Goal: Task Accomplishment & Management: Manage account settings

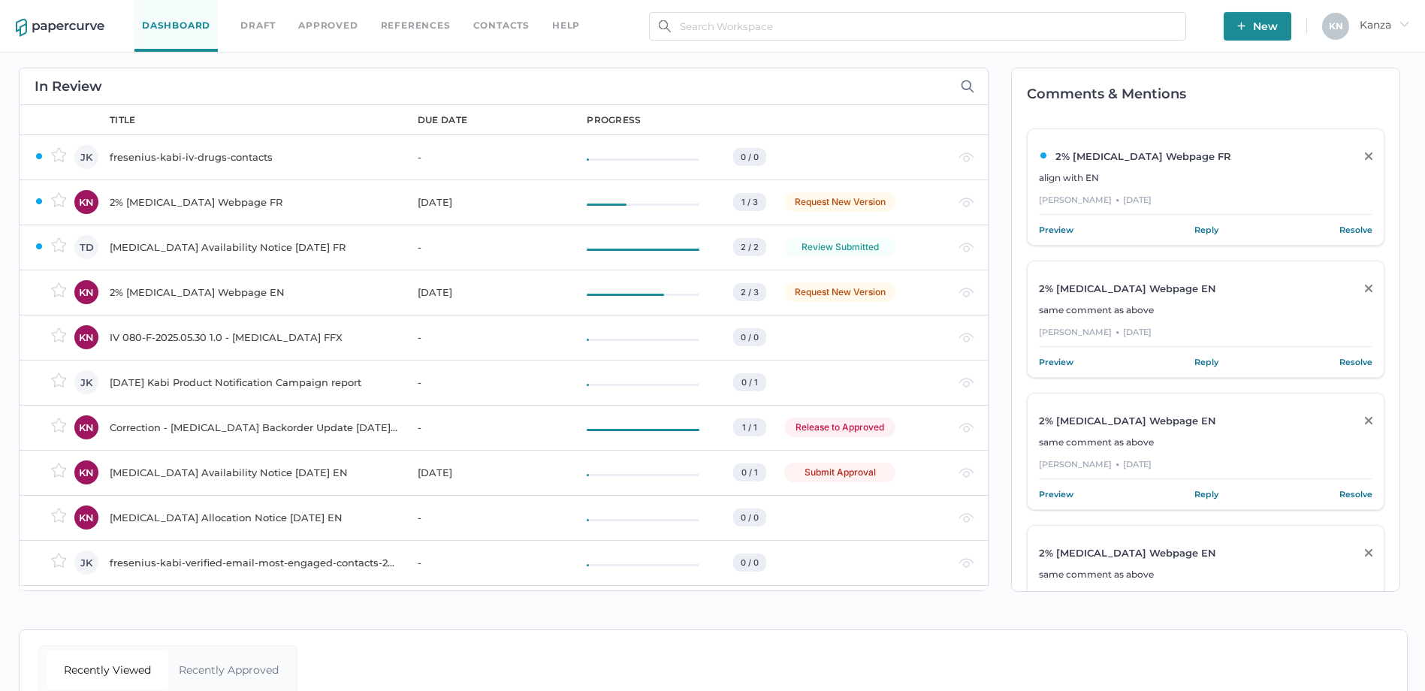
click at [1272, 15] on span "New" at bounding box center [1258, 26] width 41 height 29
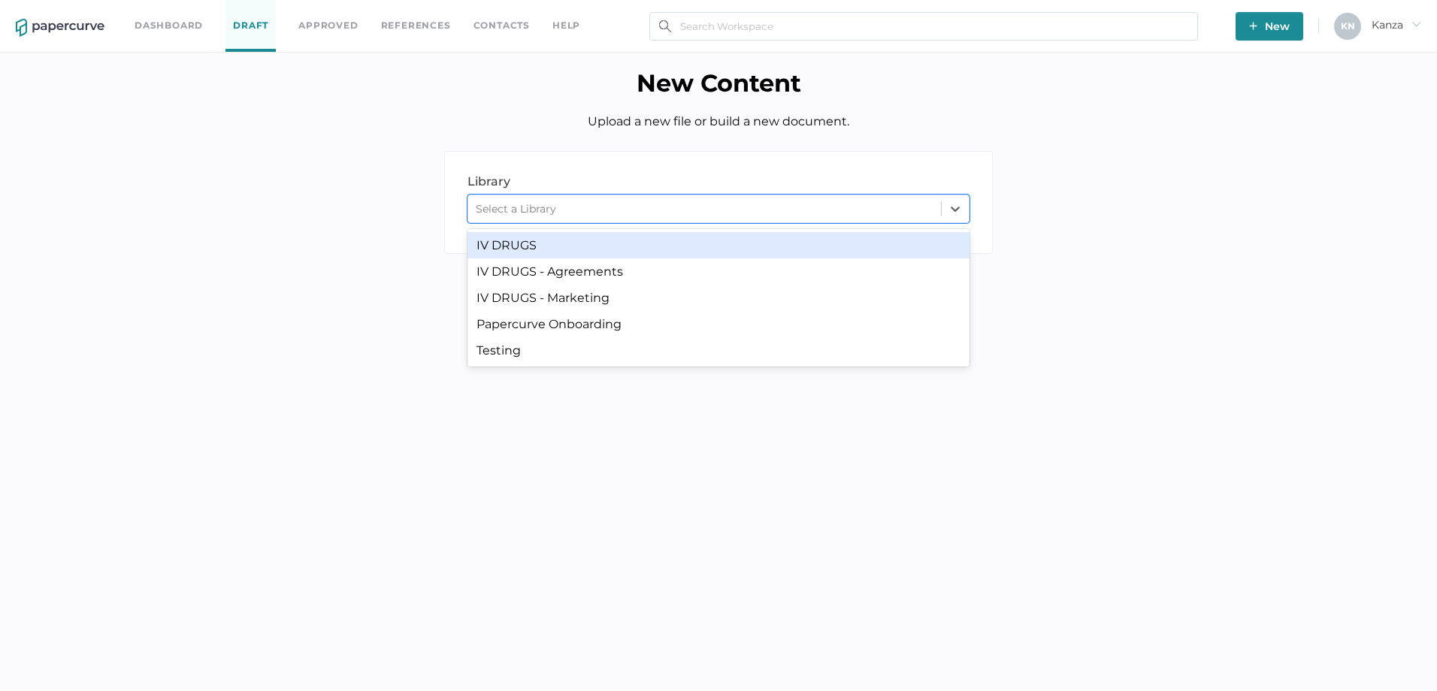
click at [609, 208] on div "Select a Library" at bounding box center [704, 209] width 473 height 23
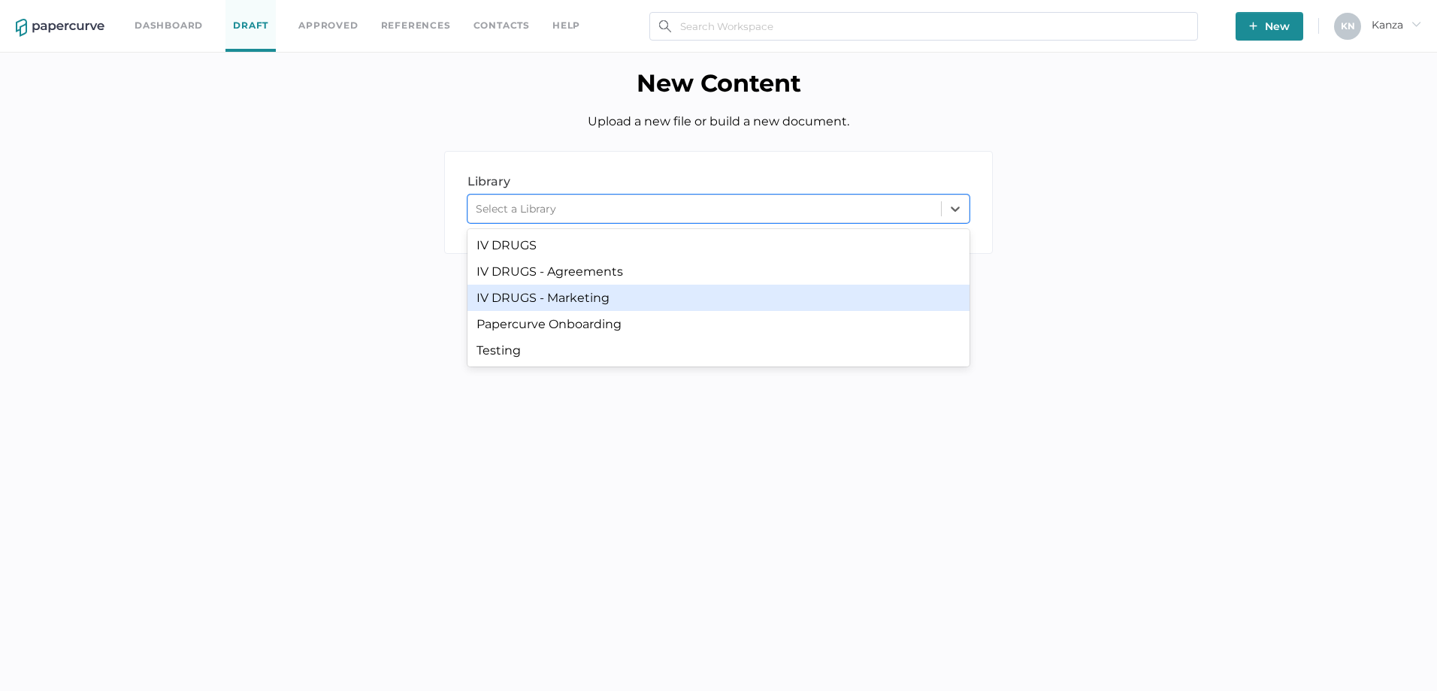
click at [579, 299] on div "IV DRUGS - Marketing" at bounding box center [718, 298] width 502 height 26
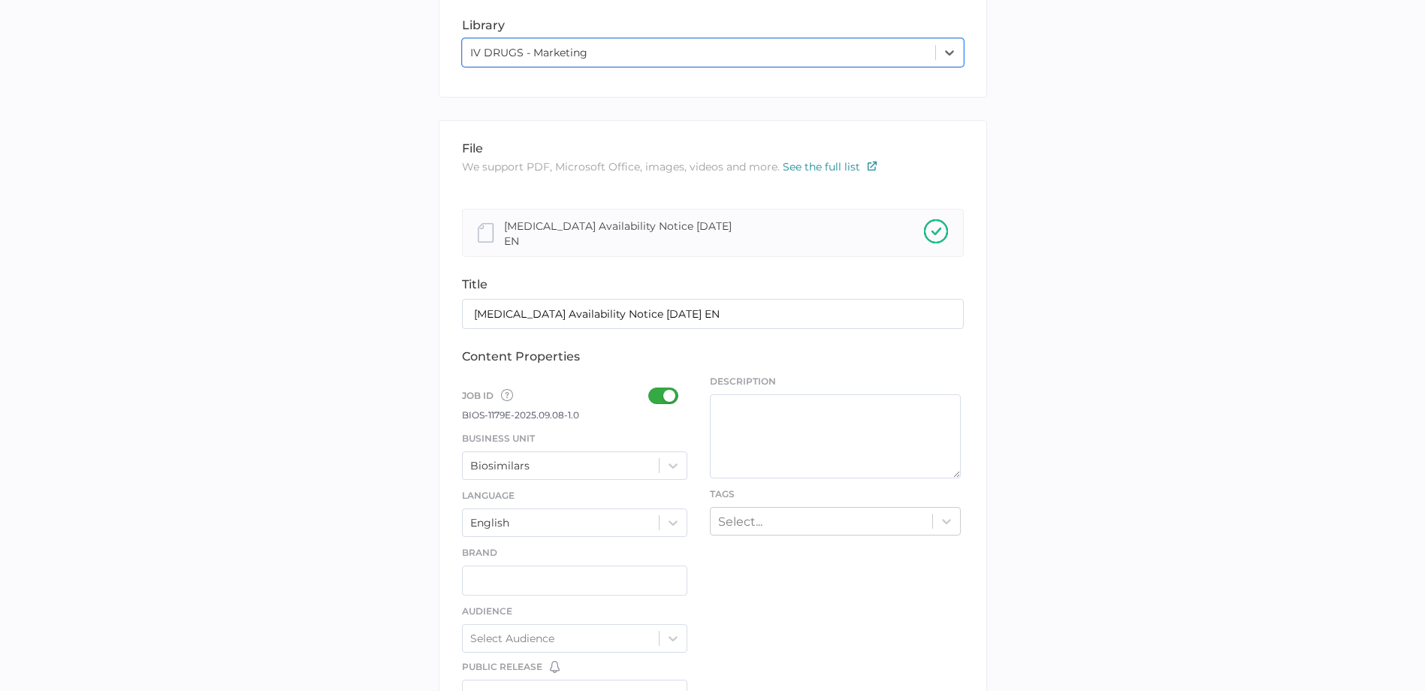
scroll to position [225, 0]
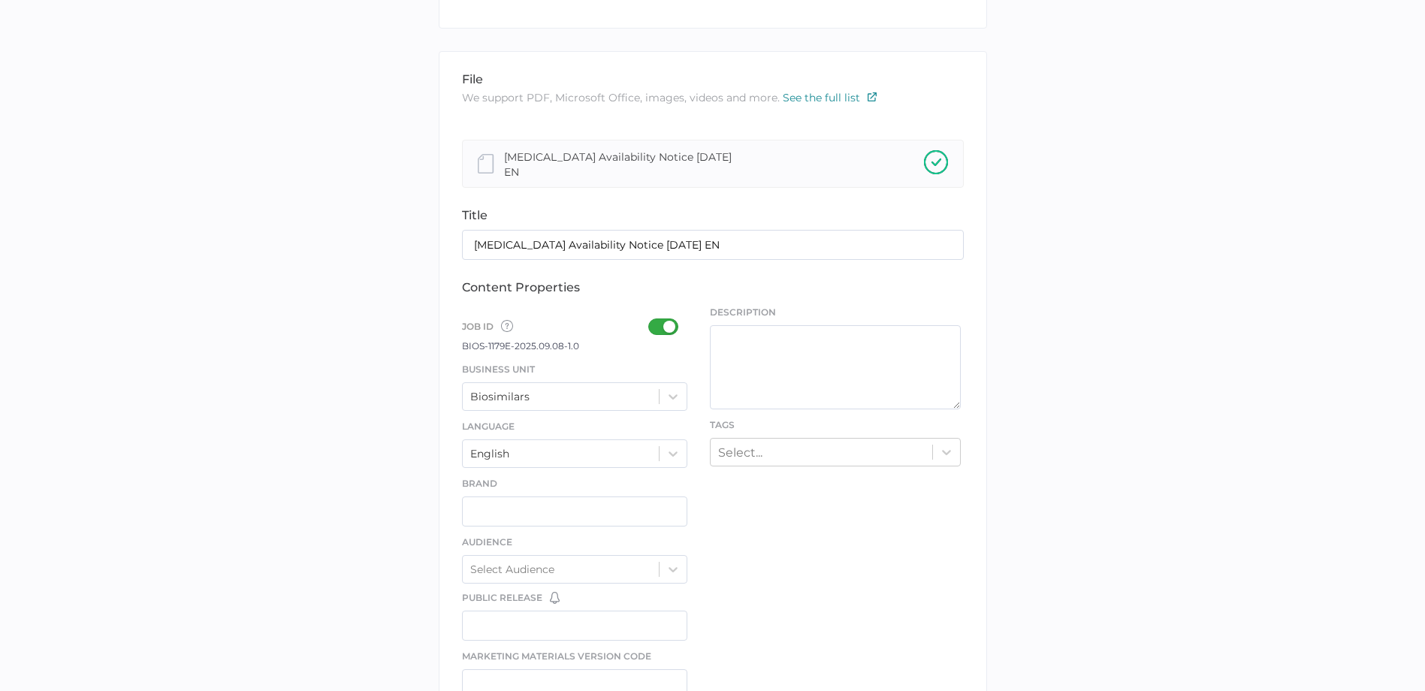
click at [656, 326] on div at bounding box center [667, 327] width 39 height 17
click at [651, 321] on input "checkbox" at bounding box center [651, 321] width 0 height 0
click at [664, 394] on div at bounding box center [673, 396] width 27 height 27
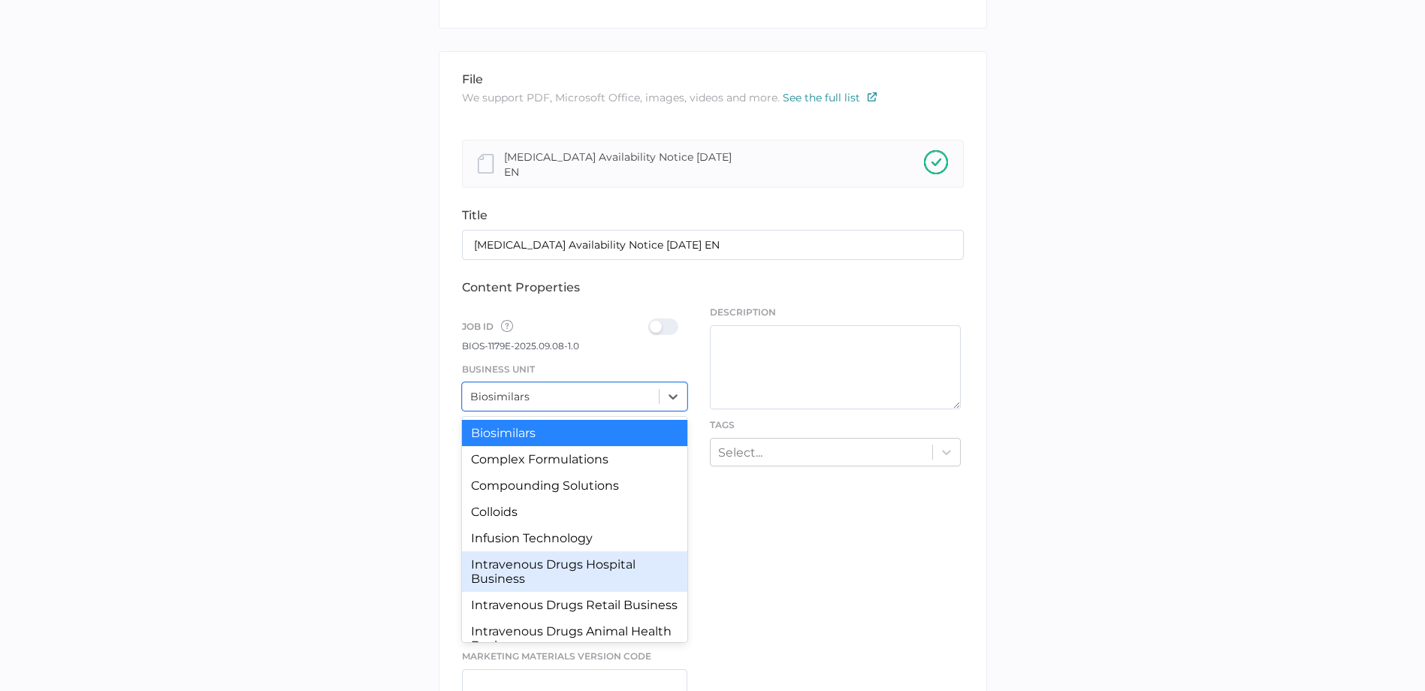
click at [570, 579] on div "Intravenous Drugs Hospital Business" at bounding box center [575, 572] width 226 height 41
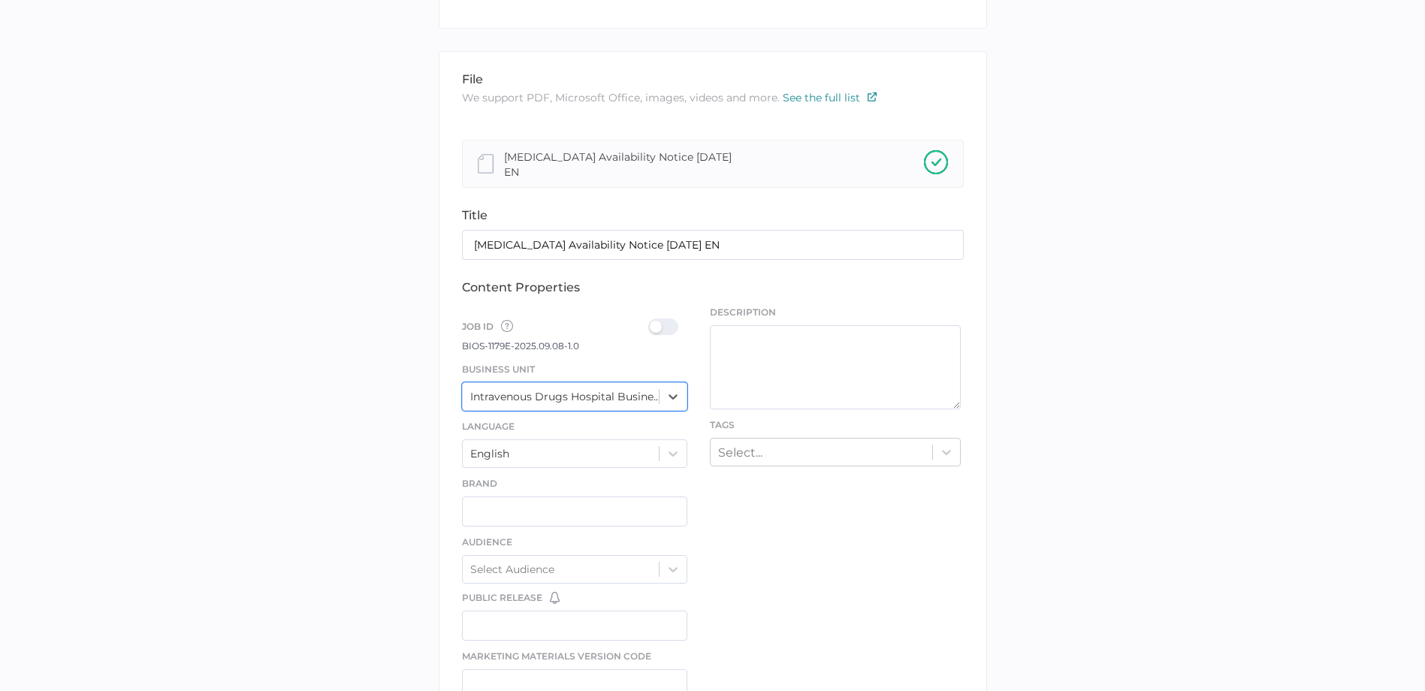
click at [675, 327] on div at bounding box center [667, 327] width 39 height 17
click at [651, 321] on input "checkbox" at bounding box center [651, 321] width 0 height 0
click at [369, 482] on div "library LIBRARY IV DRUGS - Marketing file We support PDF, Microsoft Office, ima…" at bounding box center [712, 564] width 1403 height 1276
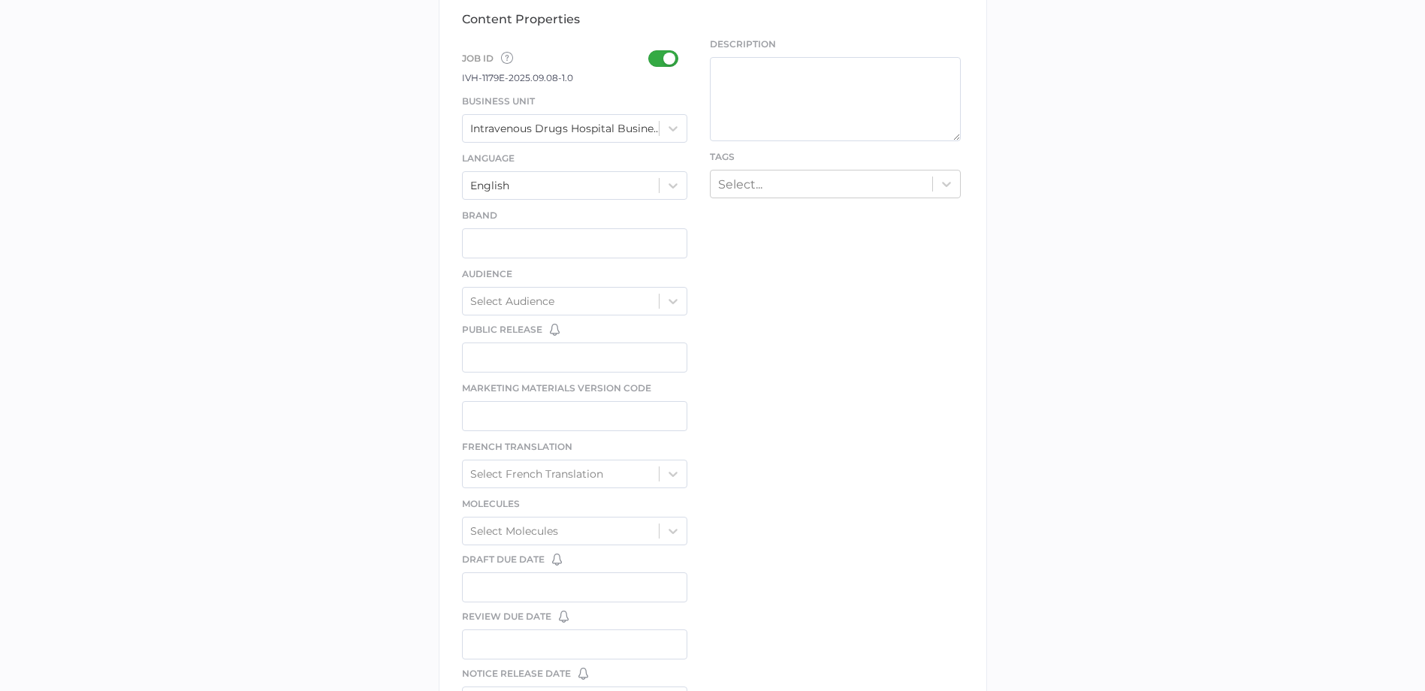
scroll to position [526, 0]
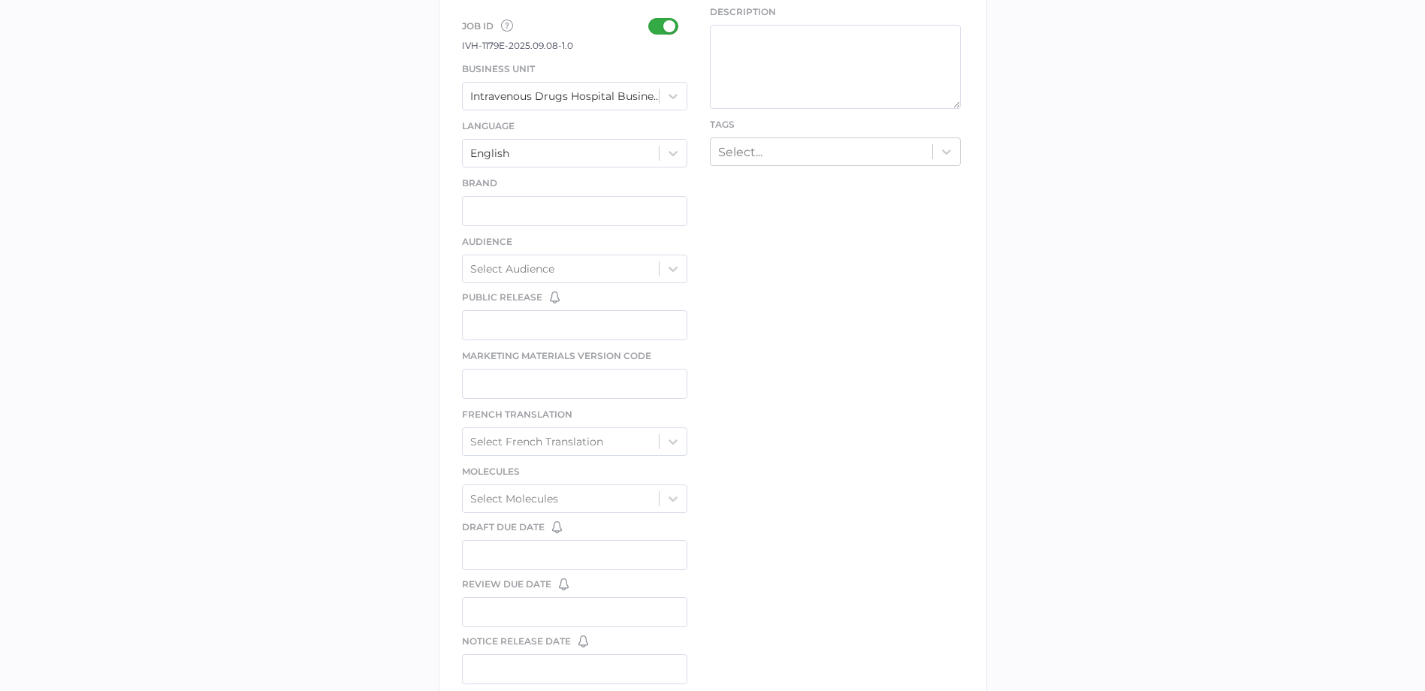
click at [799, 159] on div "Select..." at bounding box center [822, 151] width 222 height 23
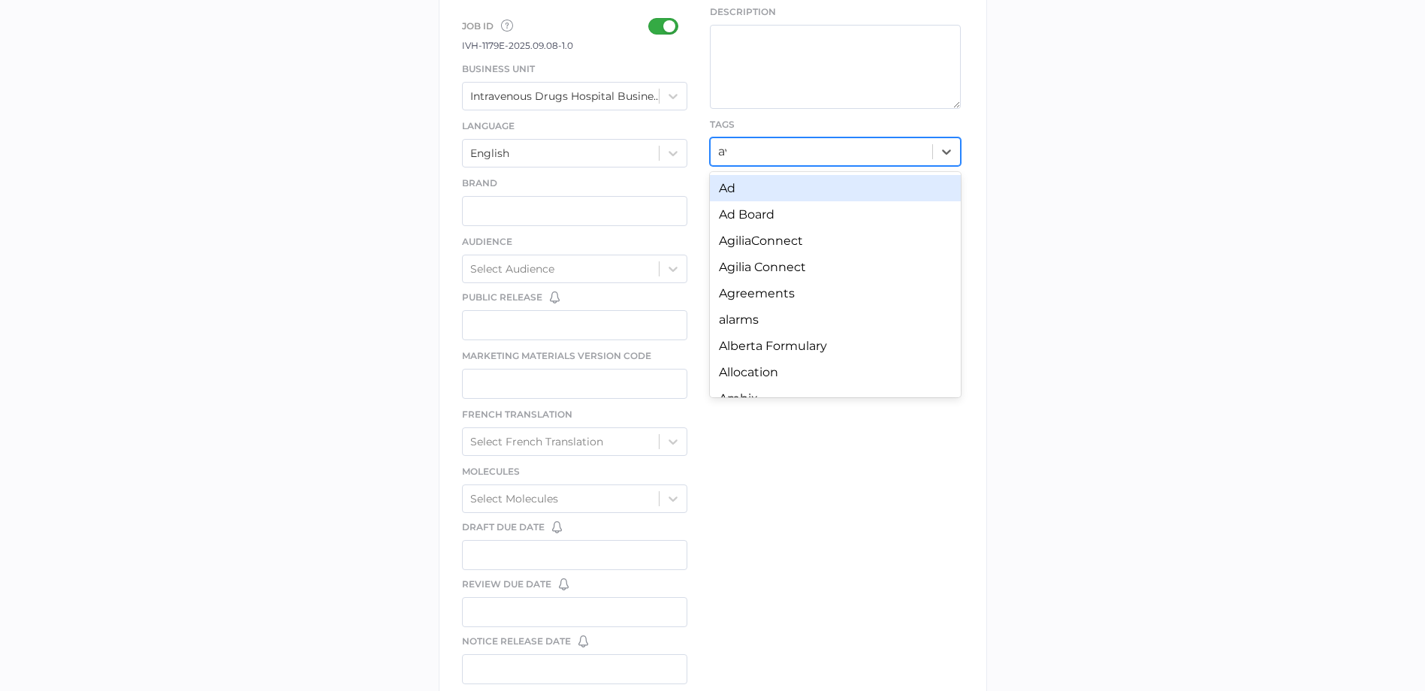
type input "ava"
click at [791, 193] on div "Availability Notice" at bounding box center [835, 188] width 251 height 26
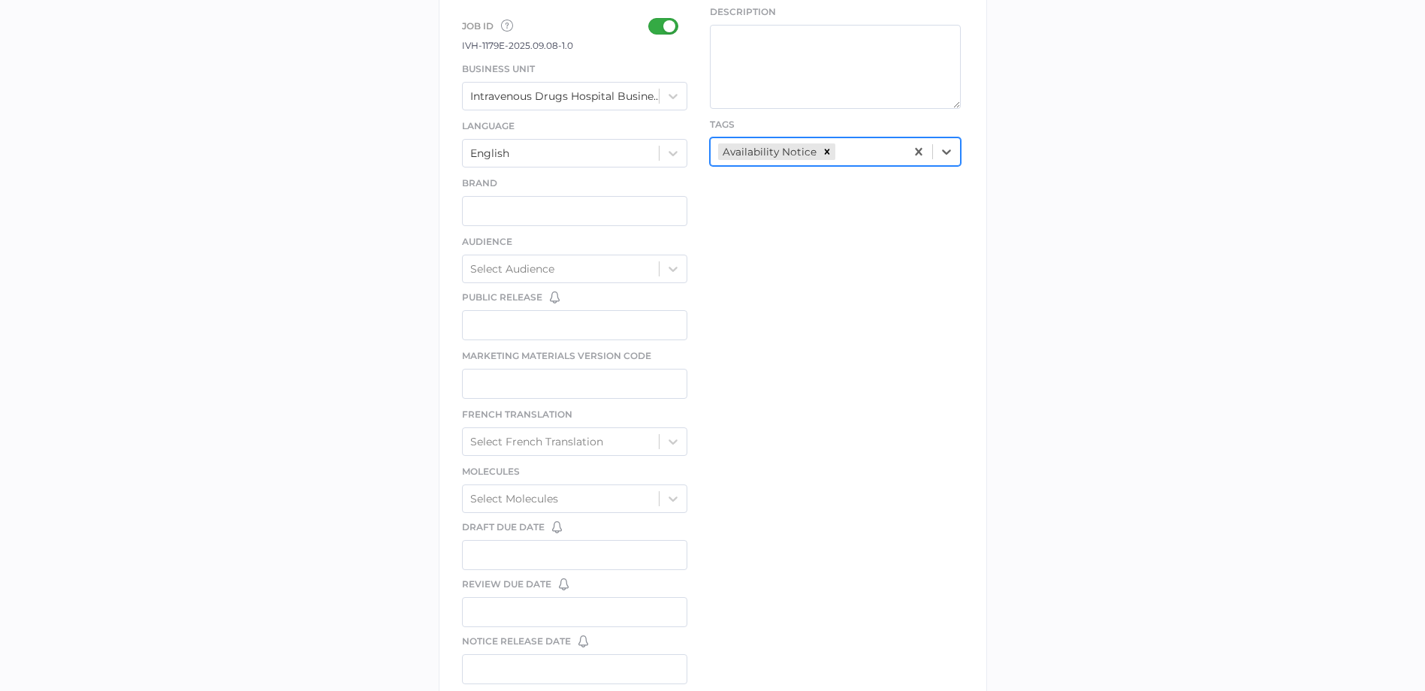
click at [782, 346] on div "file We support PDF, Microsoft Office, images, videos and more. See the full li…" at bounding box center [713, 262] width 549 height 1023
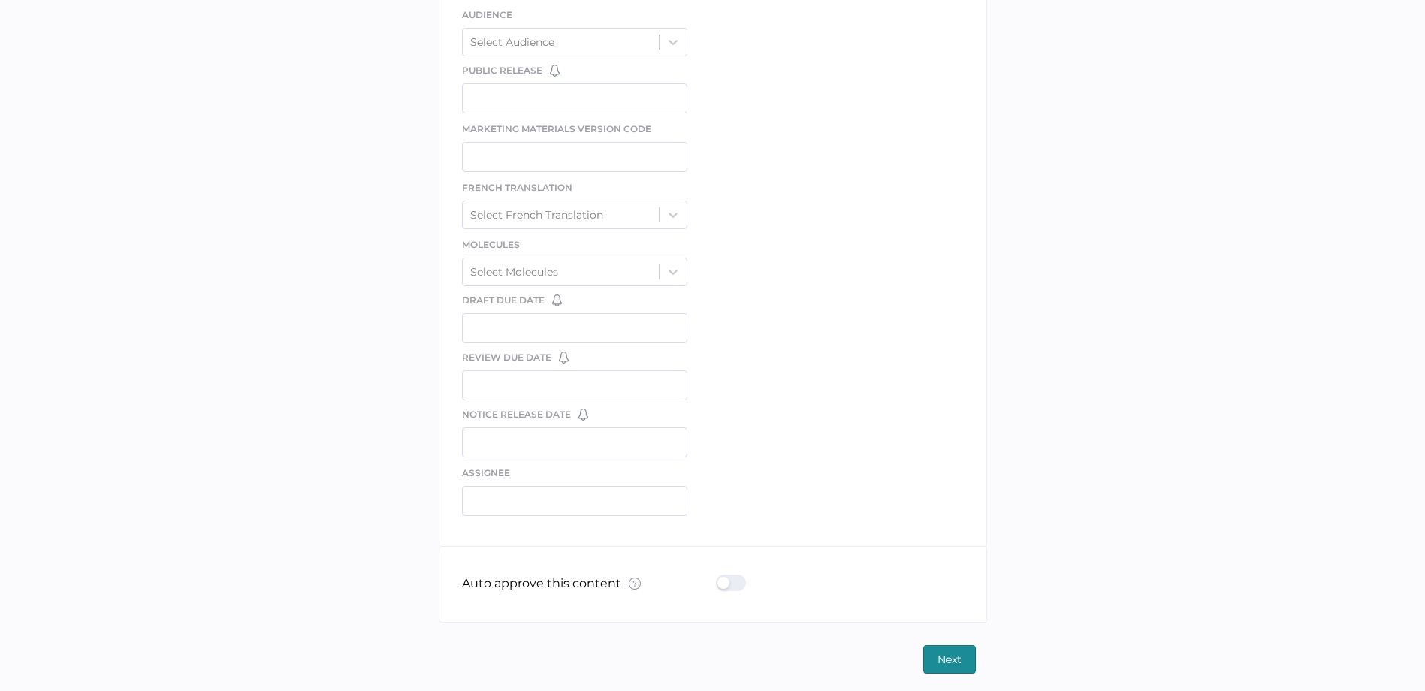
scroll to position [758, 0]
click at [728, 577] on div at bounding box center [735, 578] width 39 height 17
click at [719, 572] on input "checkbox" at bounding box center [719, 572] width 0 height 0
click at [965, 653] on button "Next" at bounding box center [949, 654] width 53 height 29
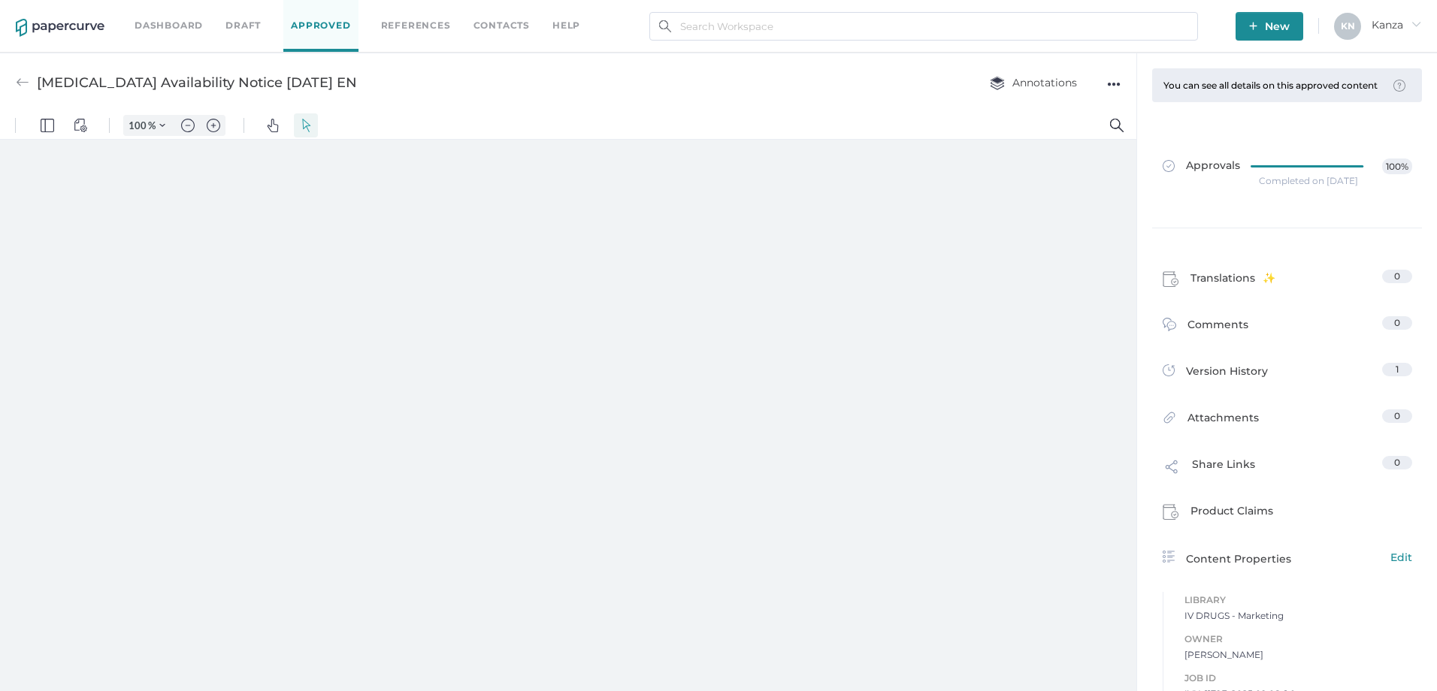
type input "107"
click at [1180, 162] on link "Approvals 100%" at bounding box center [1286, 173] width 267 height 58
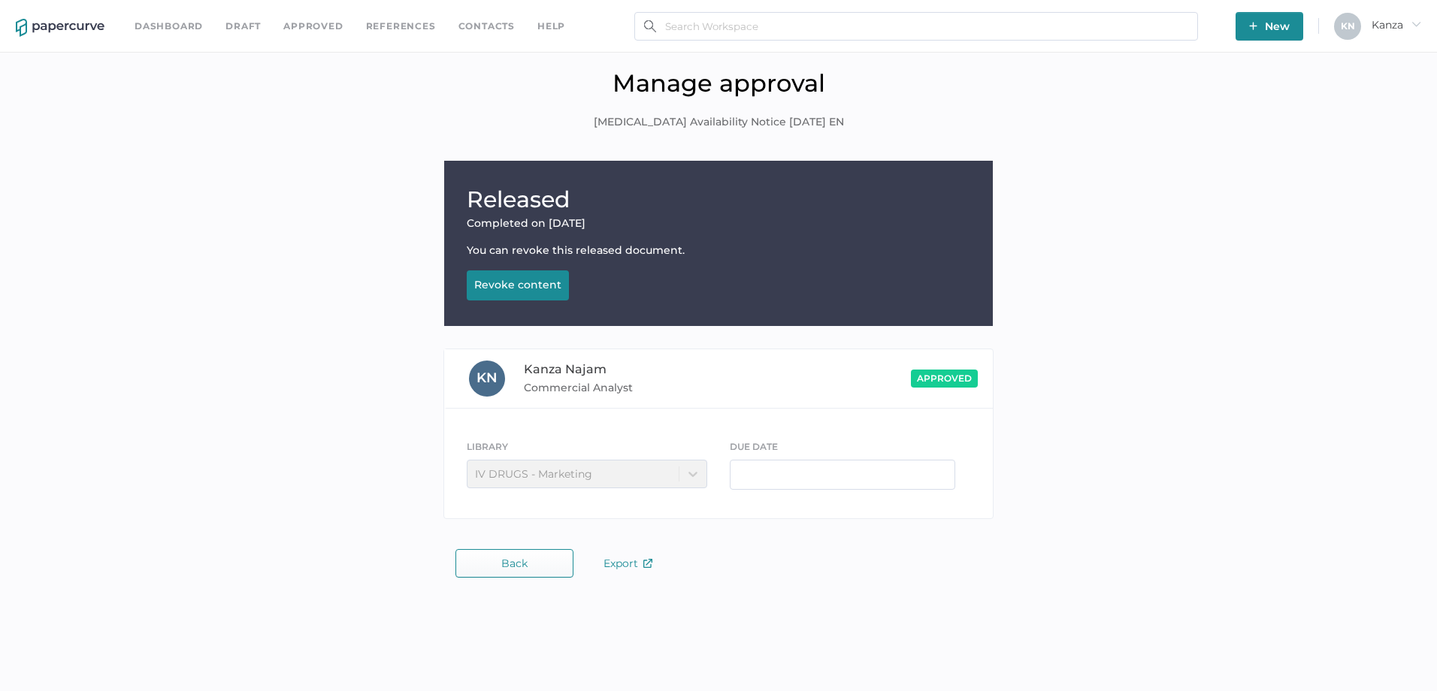
click at [525, 286] on div "Revoke content" at bounding box center [517, 285] width 87 height 14
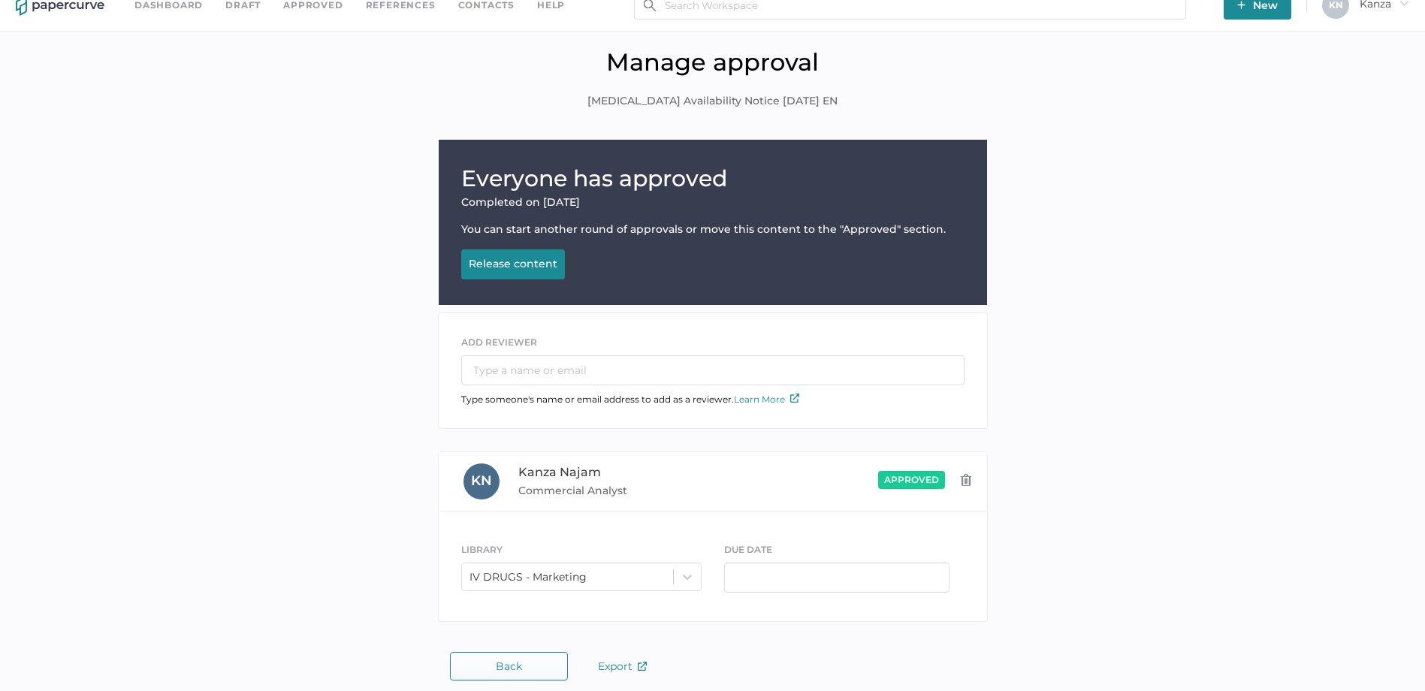
scroll to position [33, 0]
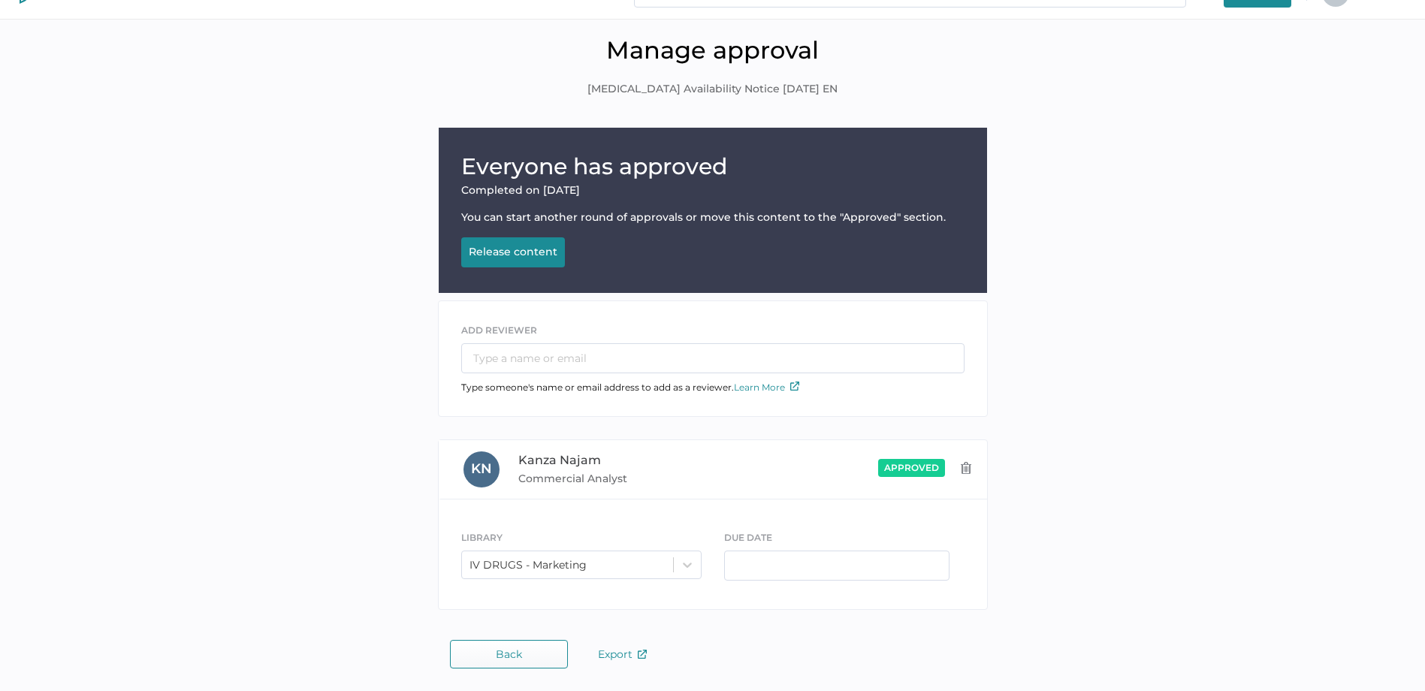
click at [506, 648] on span "Back" at bounding box center [509, 654] width 26 height 12
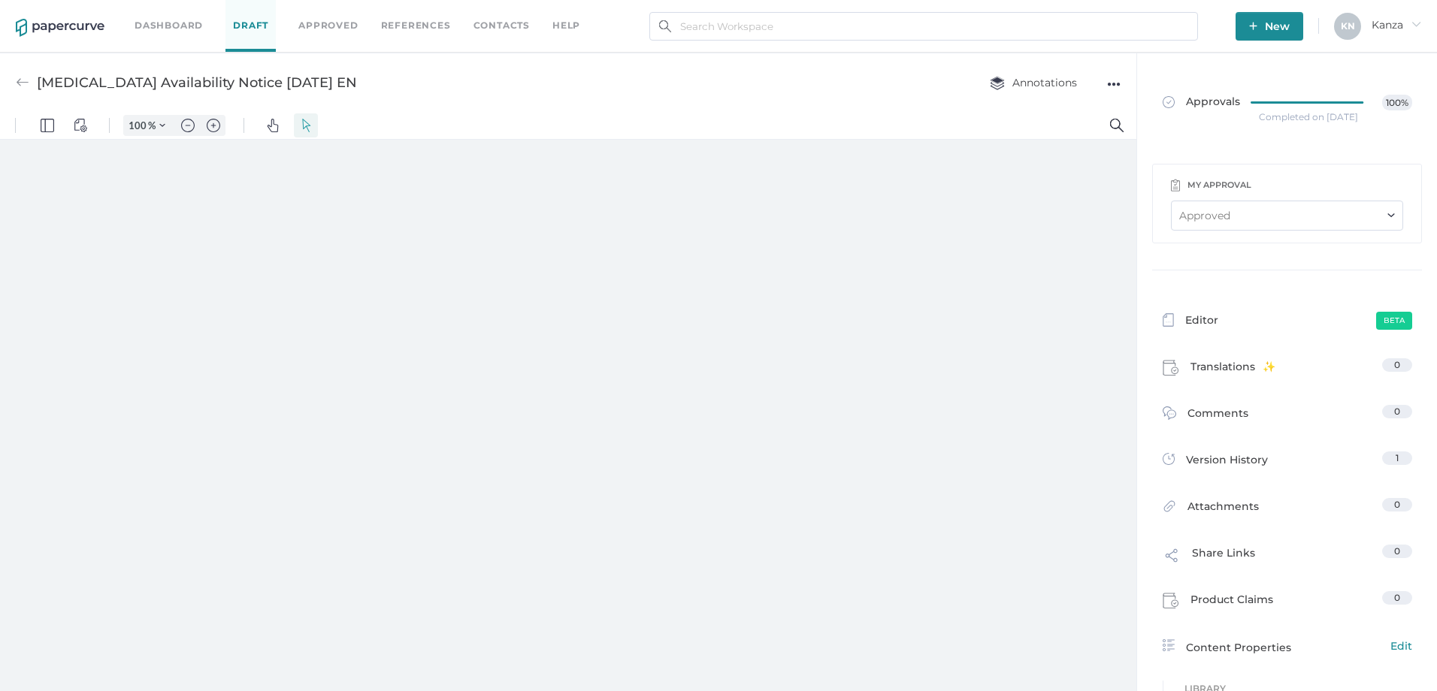
type input "107"
click at [1114, 86] on div "●●●" at bounding box center [1114, 84] width 14 height 21
click at [1043, 192] on span "Upload new version" at bounding box center [1054, 198] width 104 height 29
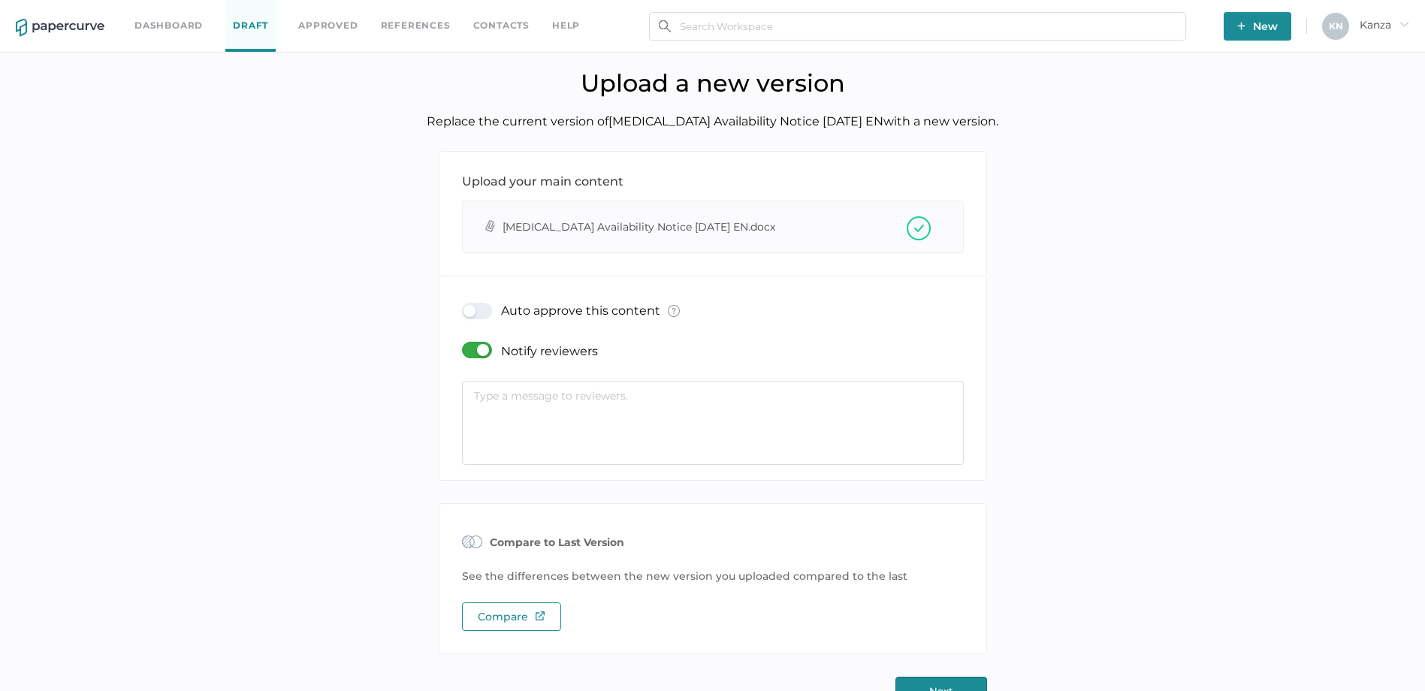
click at [480, 346] on div at bounding box center [481, 350] width 39 height 17
click at [465, 344] on input "checkbox" at bounding box center [465, 344] width 0 height 0
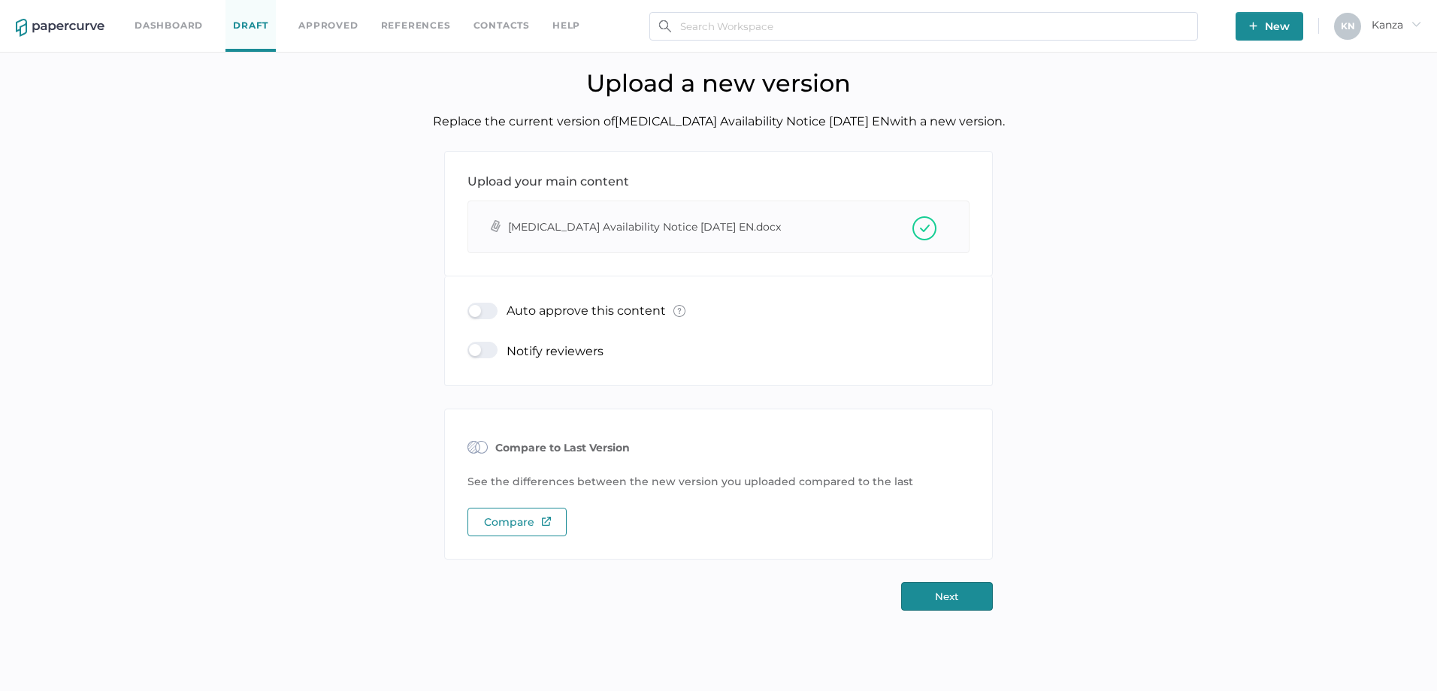
click at [482, 319] on div at bounding box center [486, 311] width 39 height 17
click at [470, 305] on input "checkbox" at bounding box center [470, 305] width 0 height 0
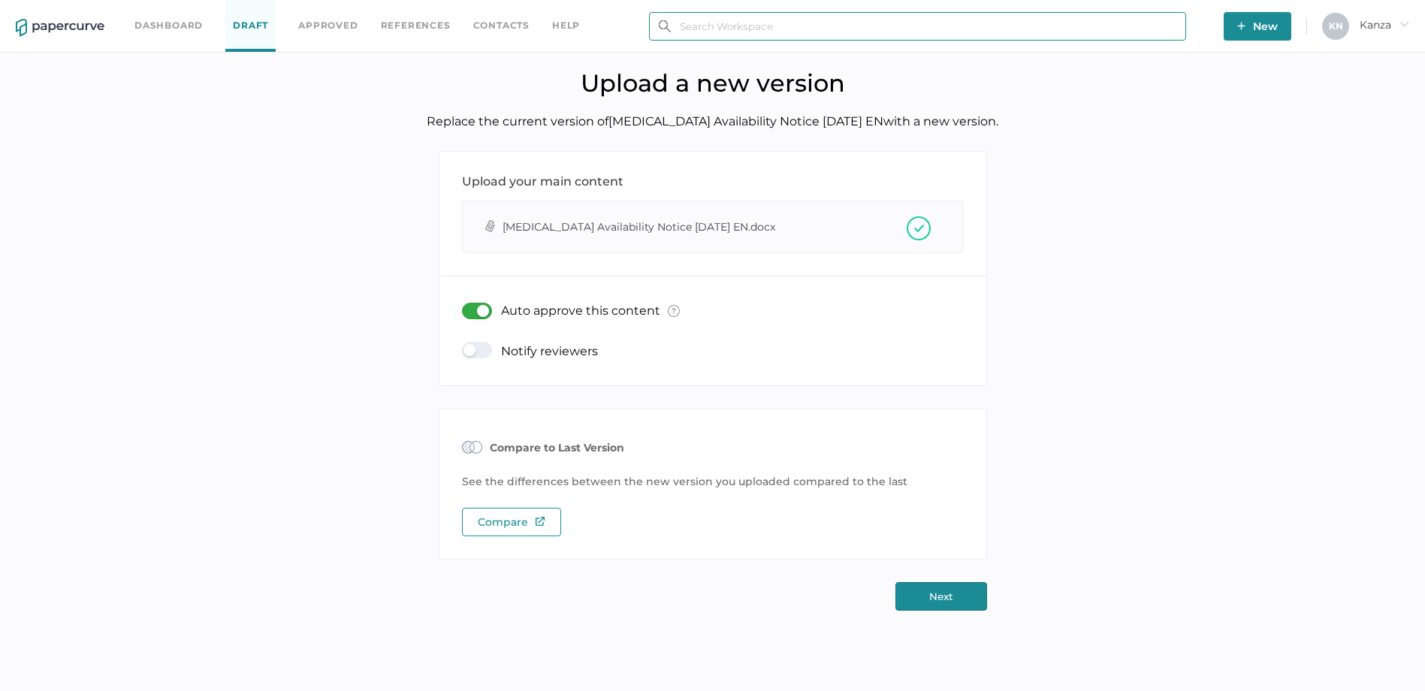
type input "kanza.najam@fresenius-kabi.com"
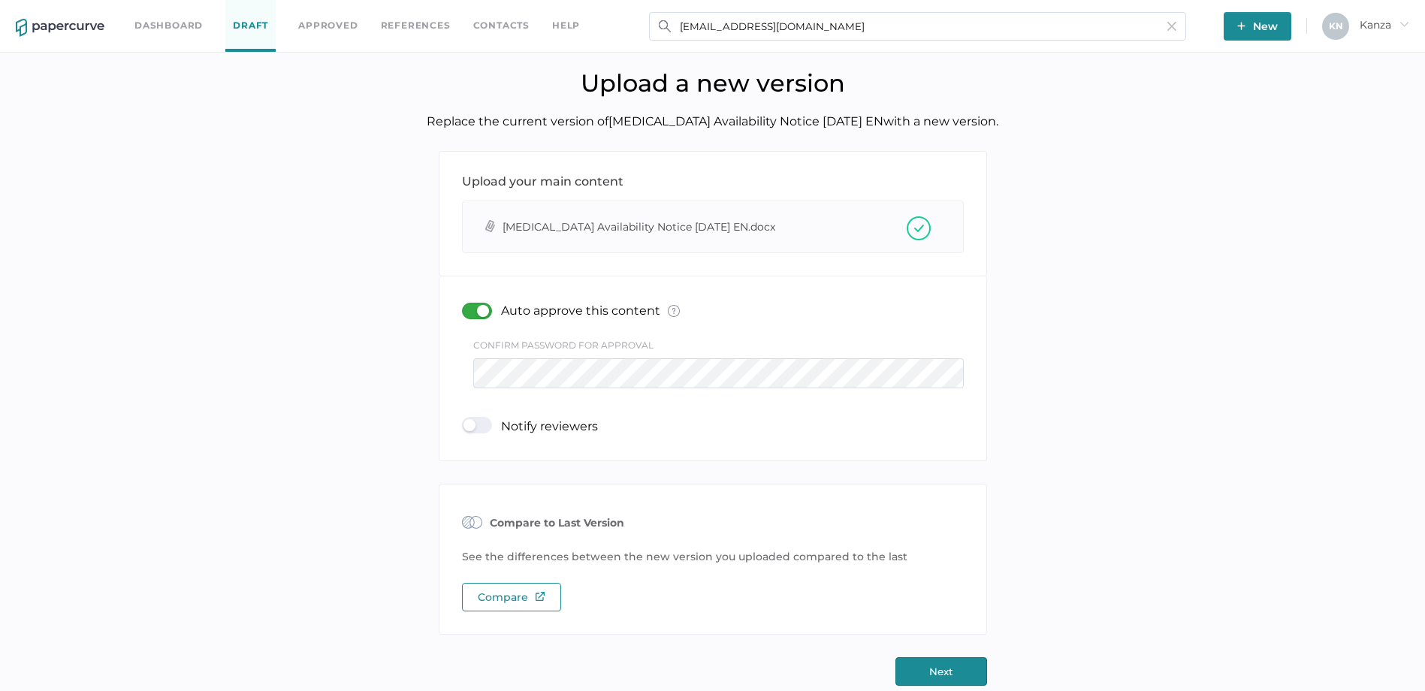
click at [934, 669] on button "Next" at bounding box center [942, 671] width 92 height 29
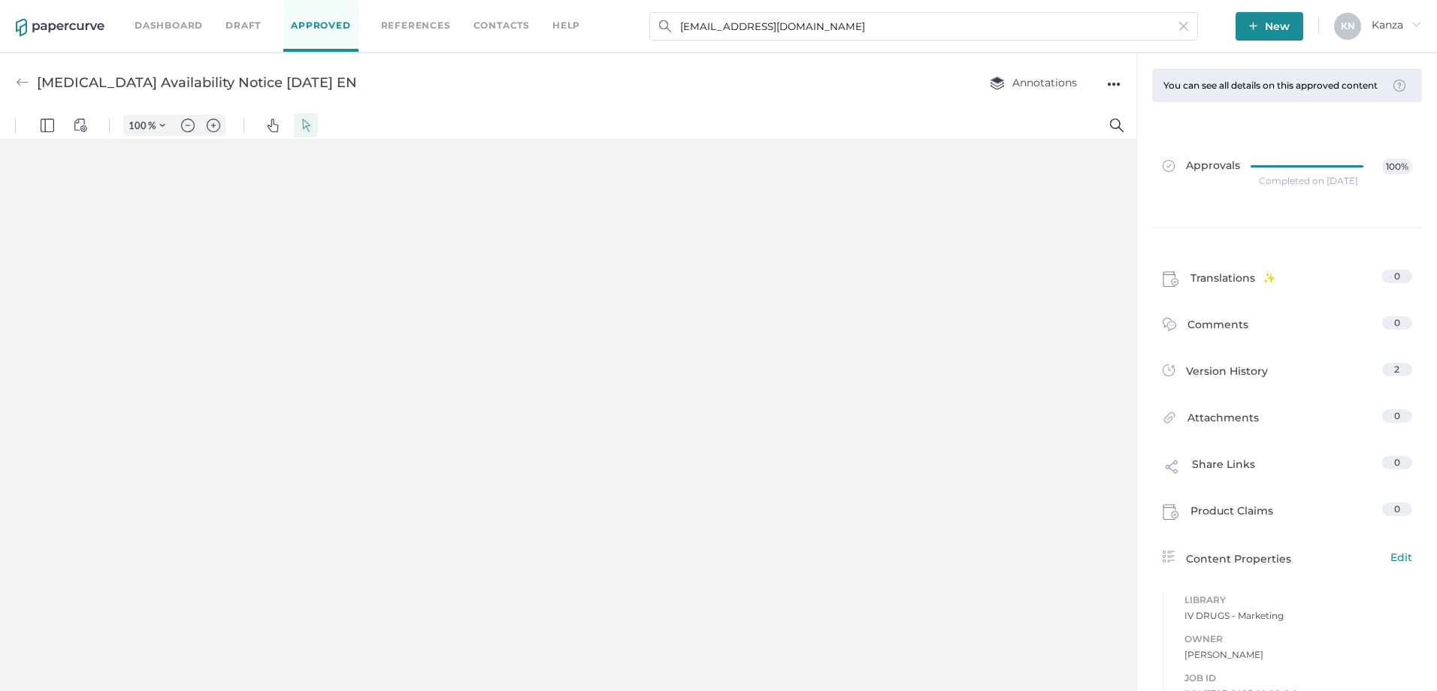
type input "107"
click at [1286, 35] on span "New" at bounding box center [1269, 26] width 41 height 29
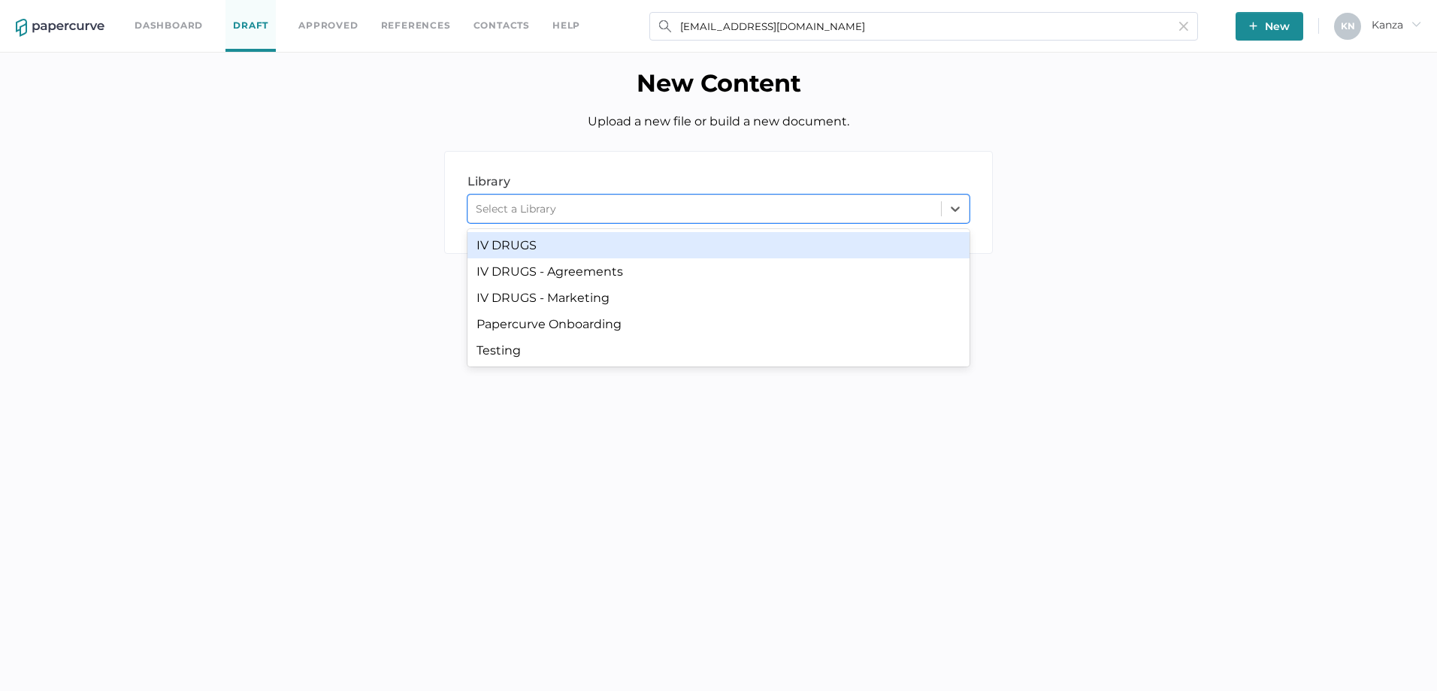
click at [729, 212] on div "Select a Library" at bounding box center [704, 209] width 473 height 23
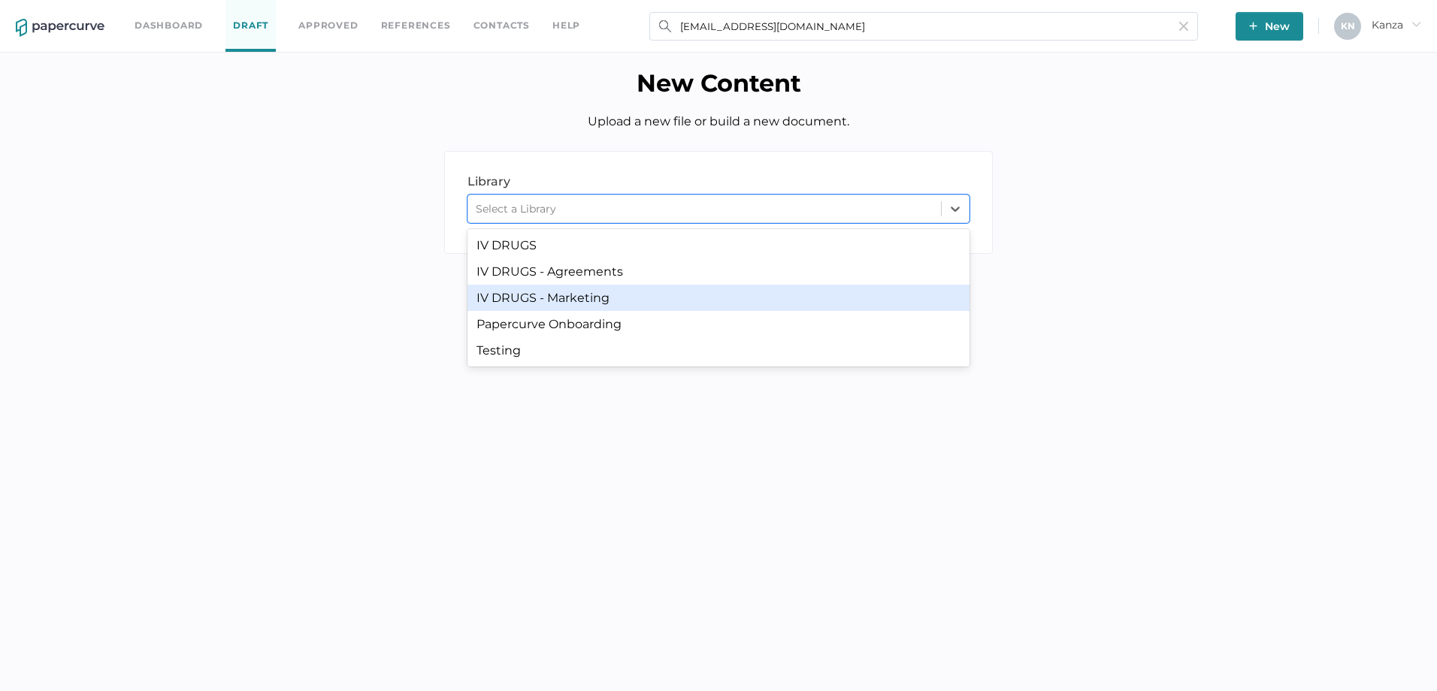
click at [645, 292] on div "IV DRUGS - Marketing" at bounding box center [718, 298] width 502 height 26
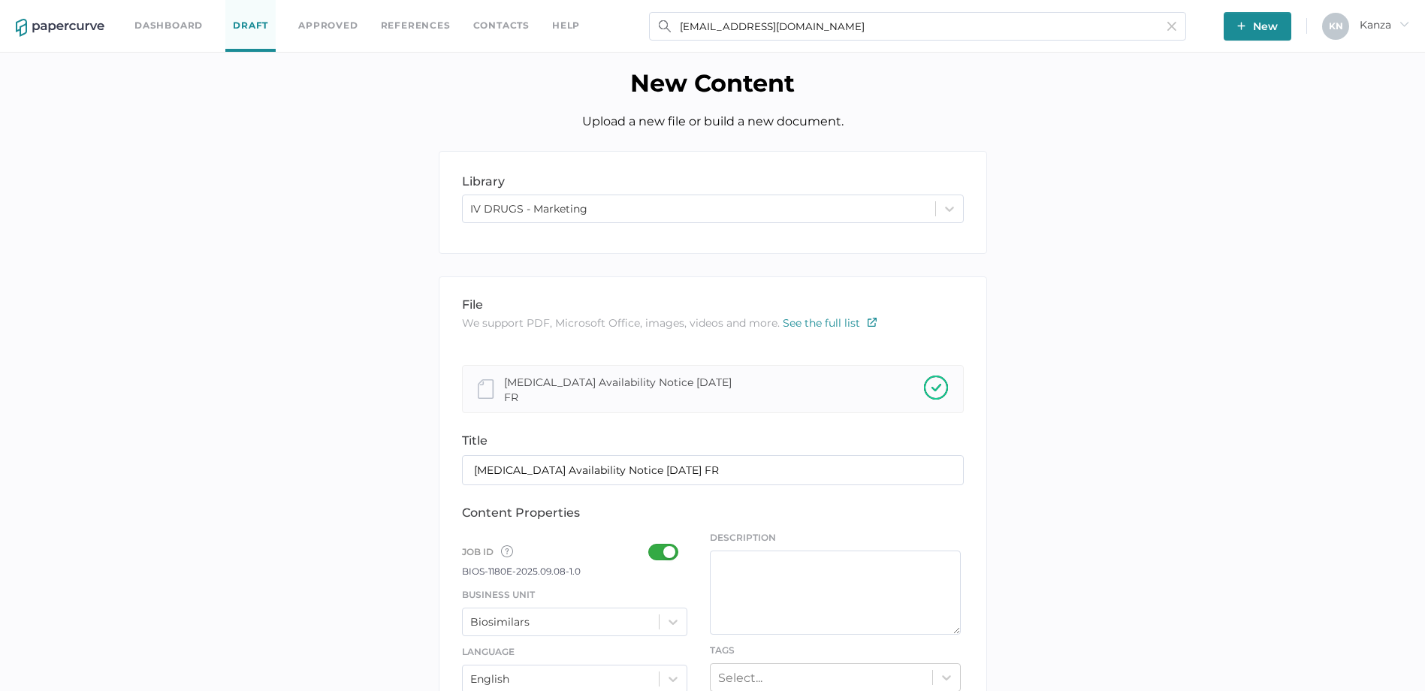
click at [680, 549] on div at bounding box center [667, 552] width 39 height 17
click at [651, 546] on input "checkbox" at bounding box center [651, 546] width 0 height 0
click at [668, 624] on div "Biosimilars" at bounding box center [575, 622] width 226 height 29
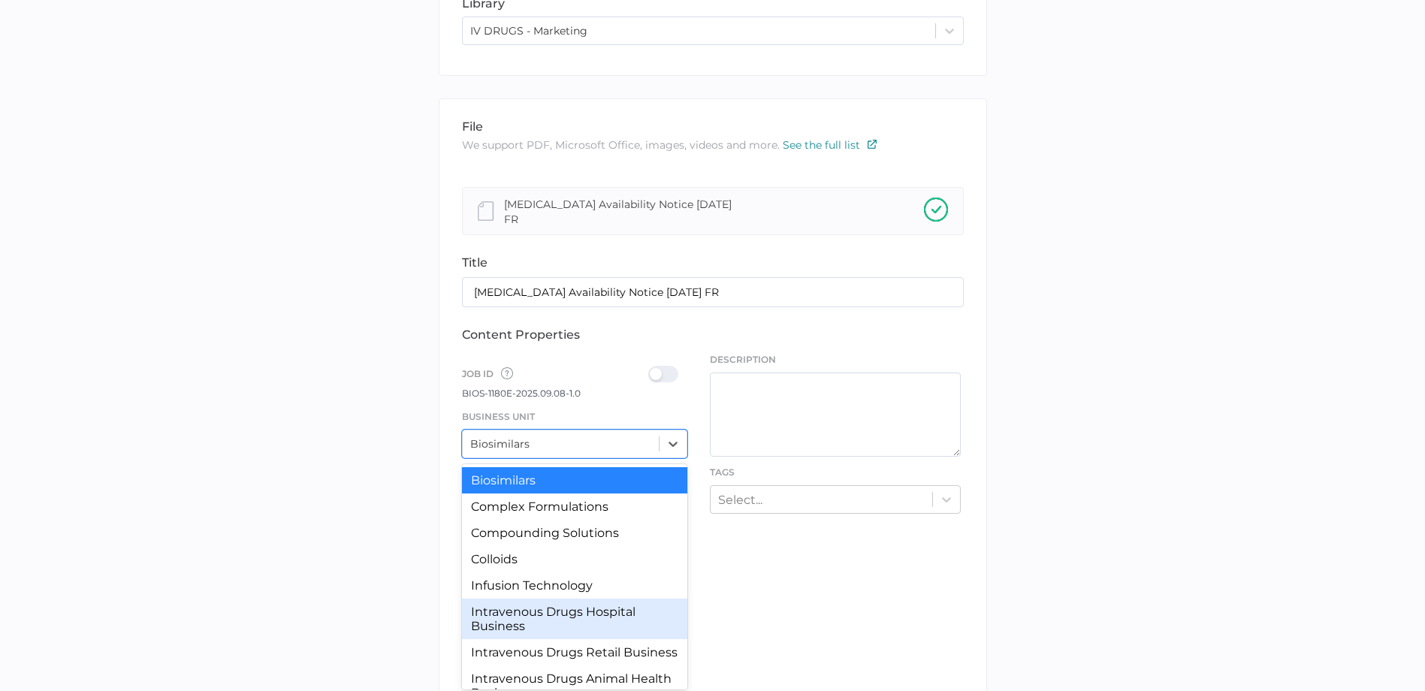
click at [593, 608] on div "Intravenous Drugs Hospital Business" at bounding box center [575, 619] width 226 height 41
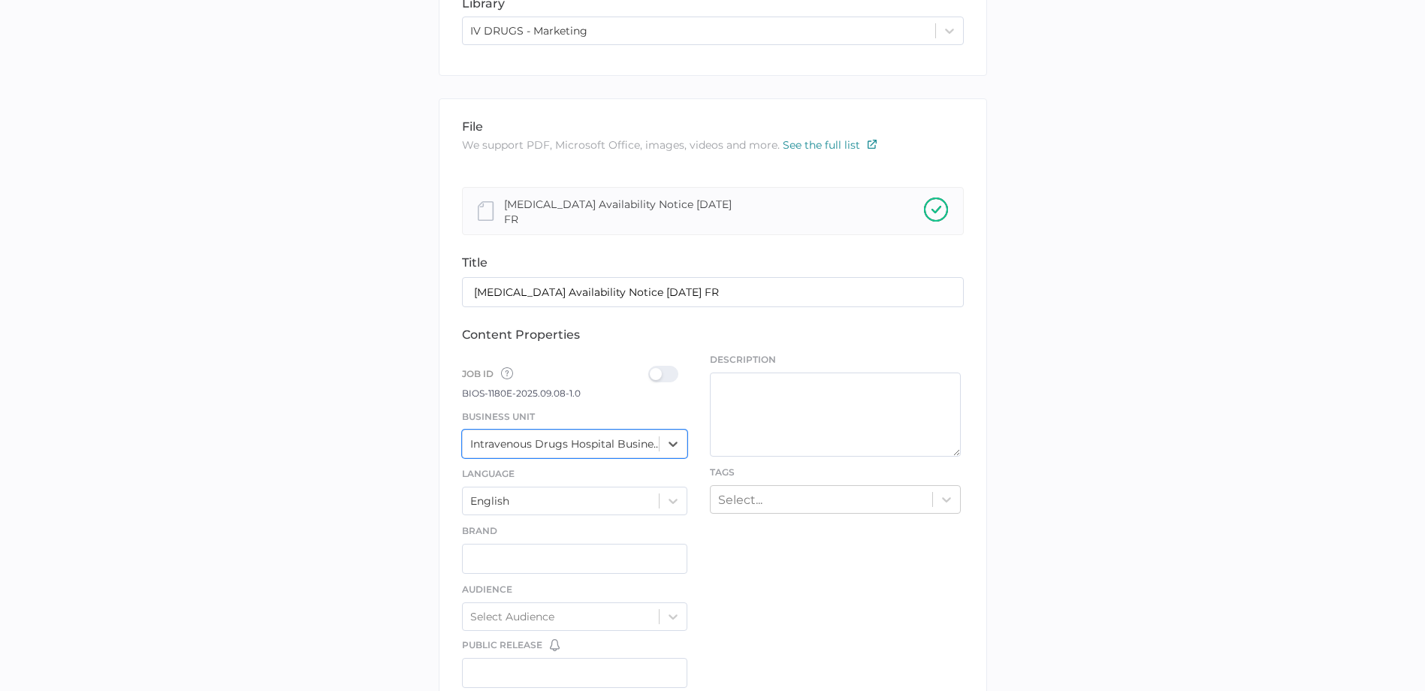
click at [666, 366] on div at bounding box center [667, 374] width 39 height 17
click at [651, 368] on input "checkbox" at bounding box center [651, 368] width 0 height 0
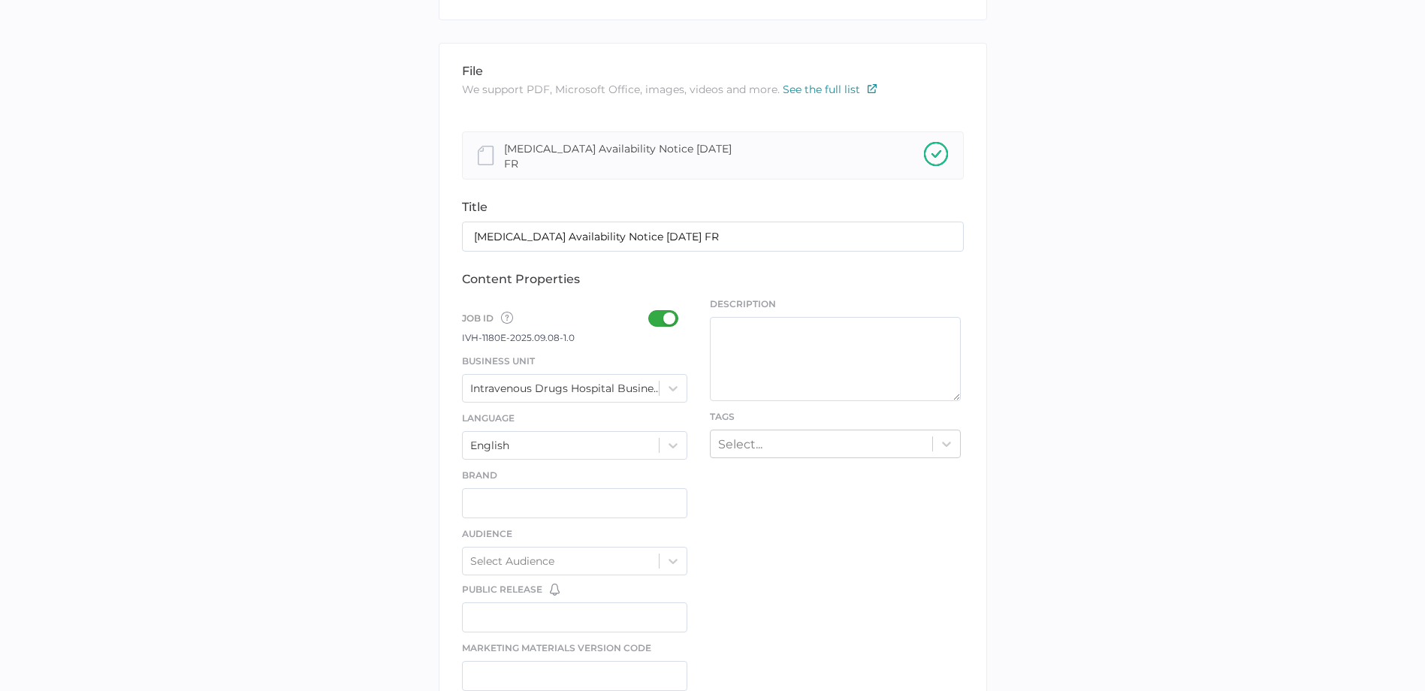
click at [786, 458] on div "Select..." at bounding box center [835, 444] width 251 height 29
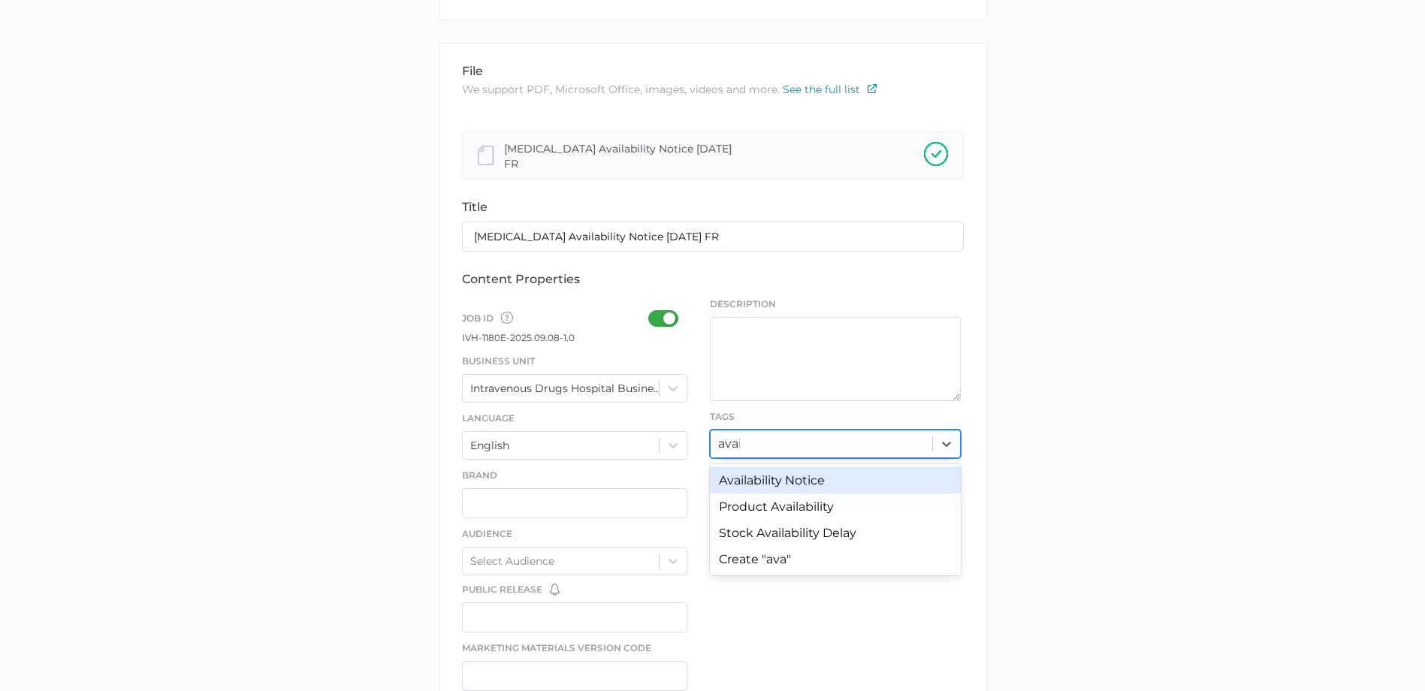
type input "avail"
click at [786, 480] on div "Availability Notice" at bounding box center [835, 480] width 251 height 26
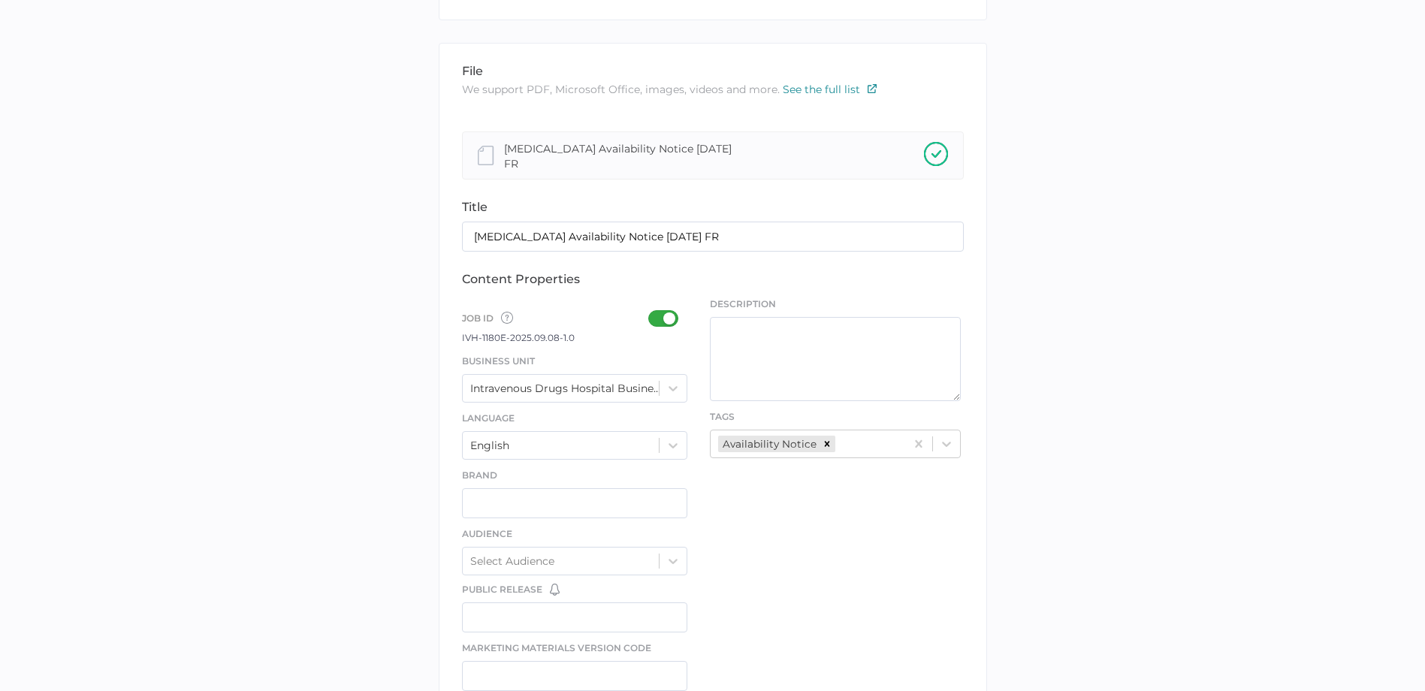
click at [793, 518] on div "file We support PDF, Microsoft Office, images, videos and more. See the full li…" at bounding box center [713, 554] width 549 height 1023
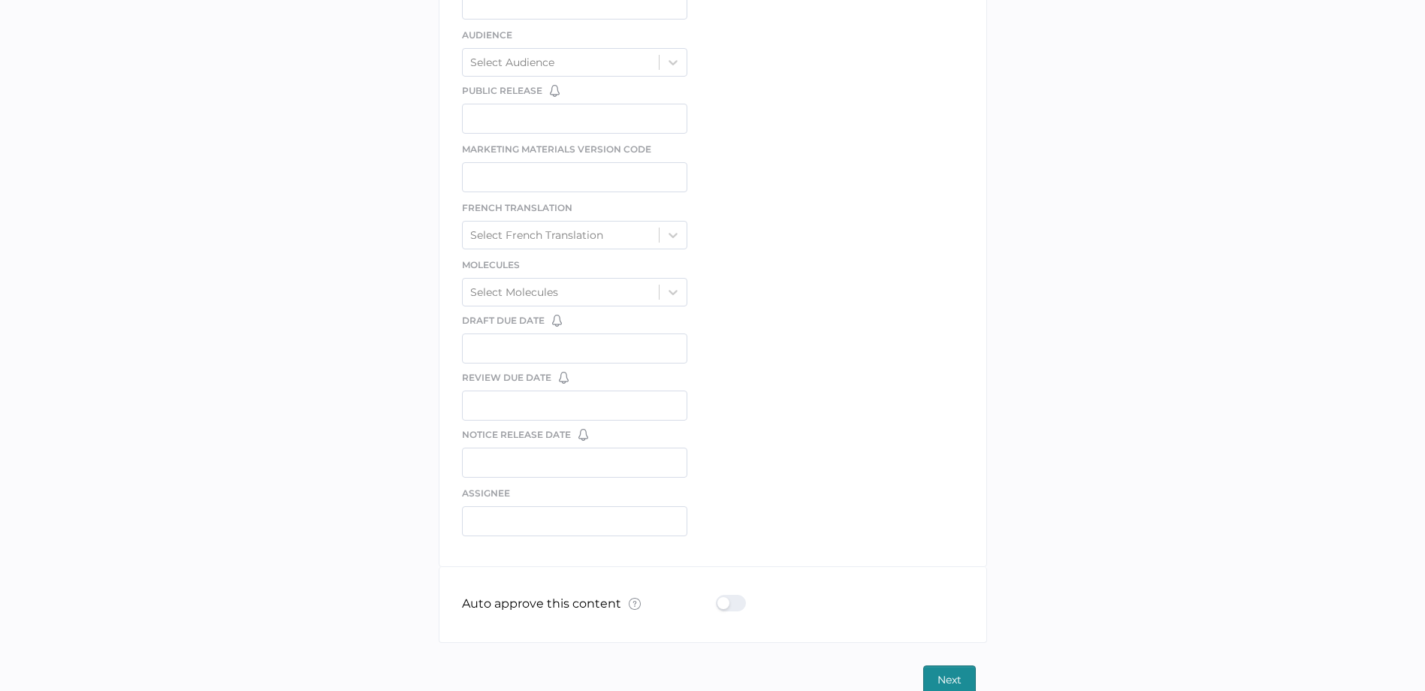
scroll to position [754, 0]
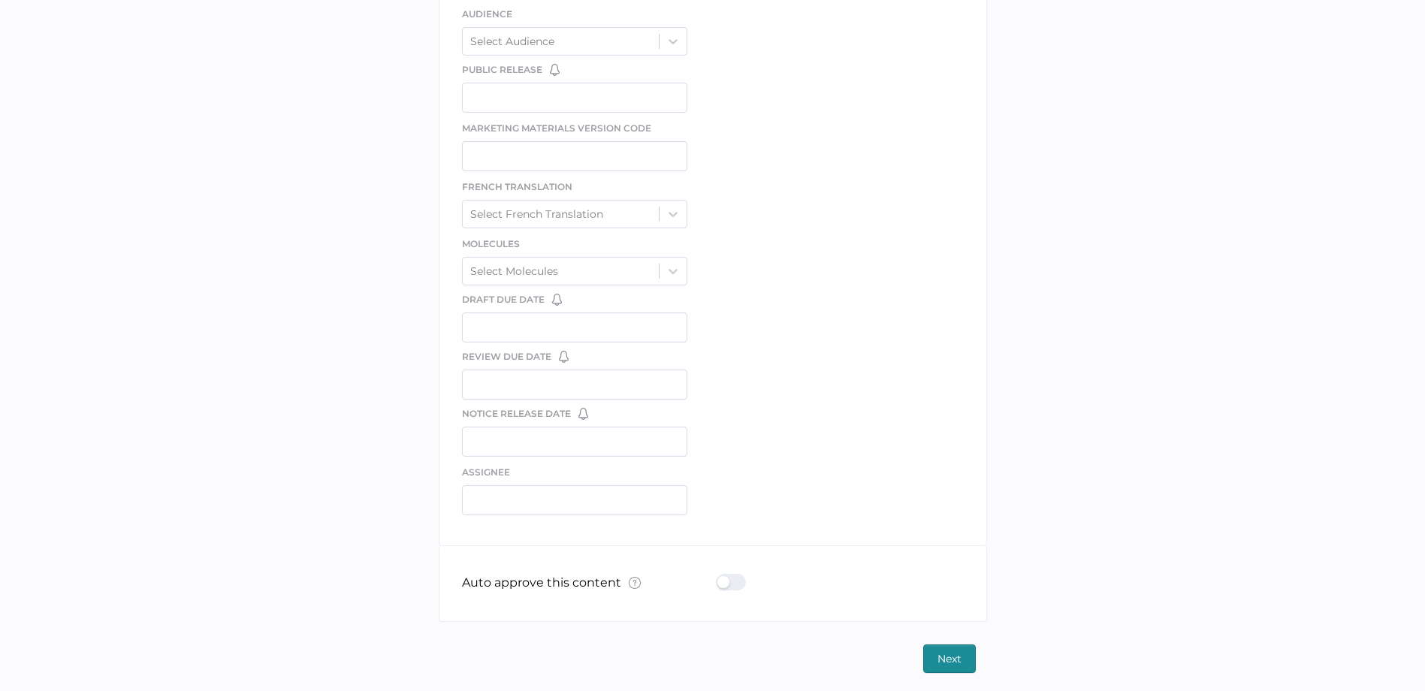
click at [724, 588] on label at bounding box center [735, 583] width 39 height 19
click at [719, 576] on input "checkbox" at bounding box center [719, 576] width 0 height 0
click at [972, 664] on button "Next" at bounding box center [949, 659] width 53 height 29
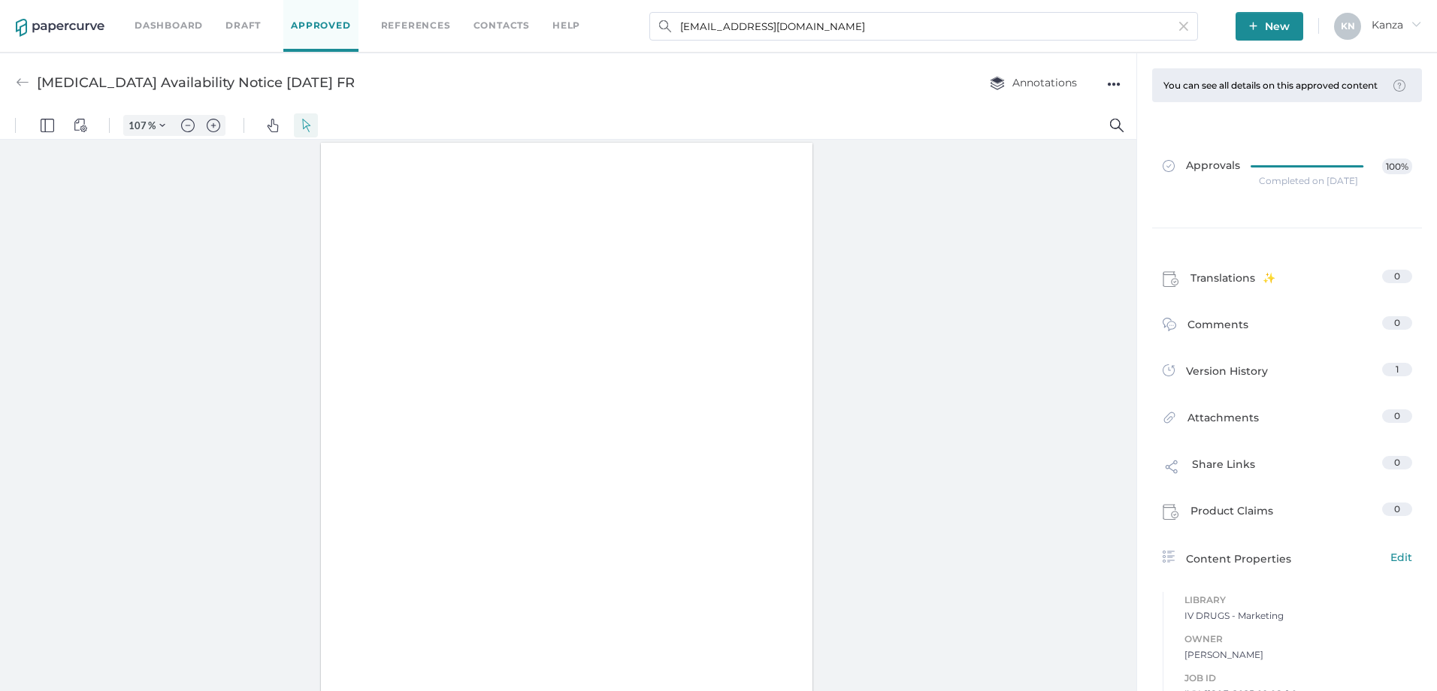
type input "107"
click at [1231, 171] on span "Approvals" at bounding box center [1200, 167] width 77 height 17
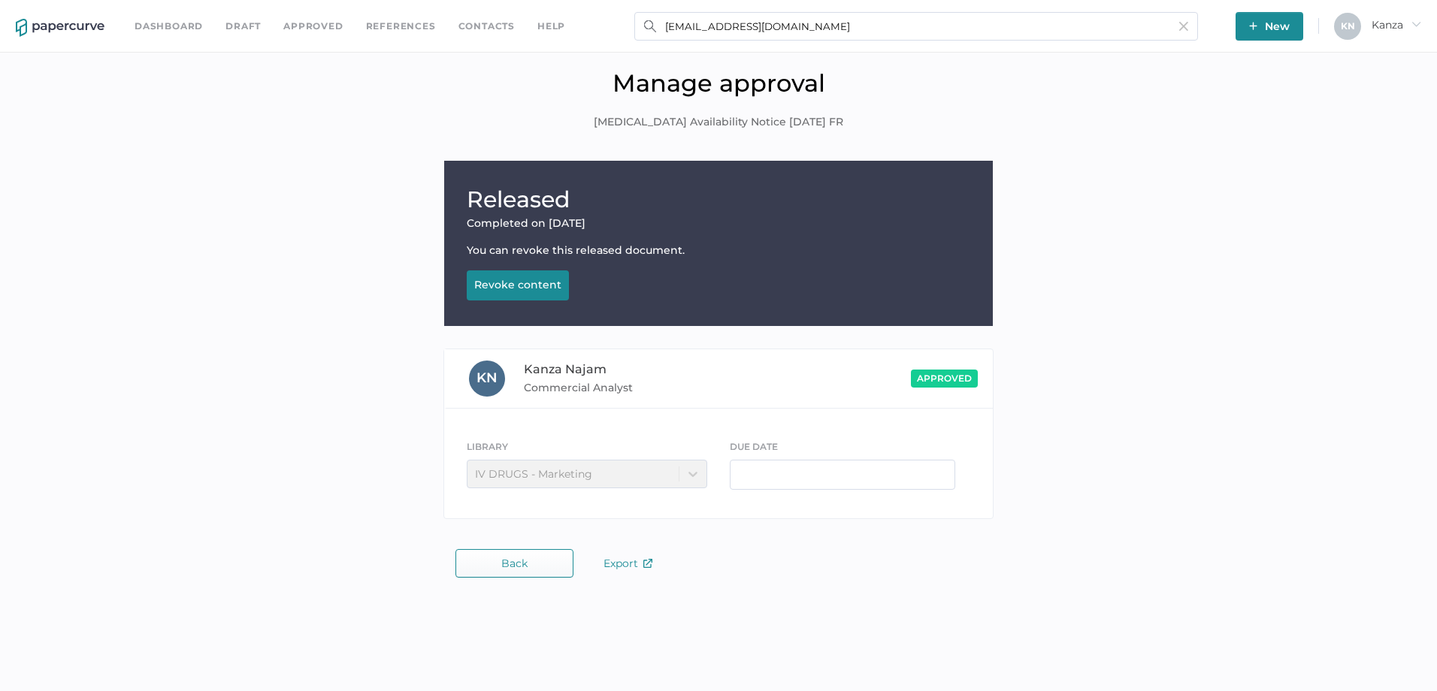
click at [521, 283] on div "Revoke content" at bounding box center [517, 285] width 87 height 14
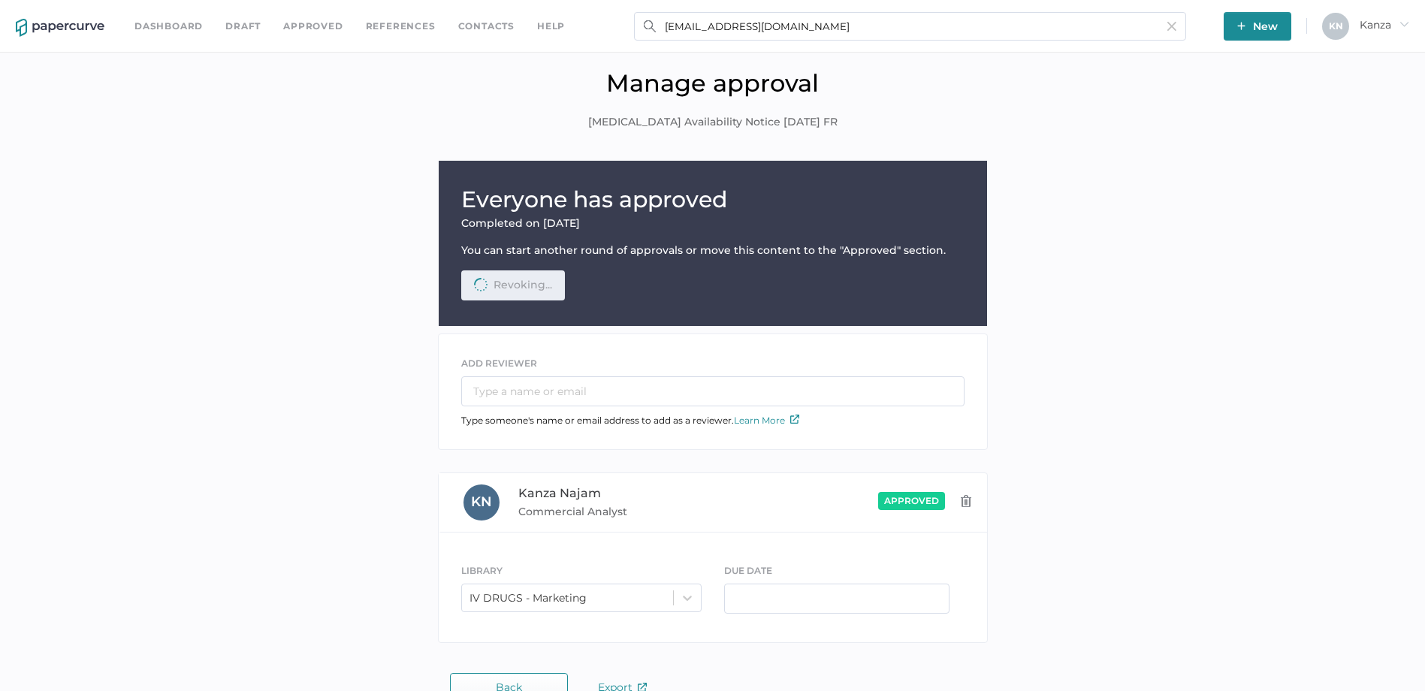
scroll to position [33, 0]
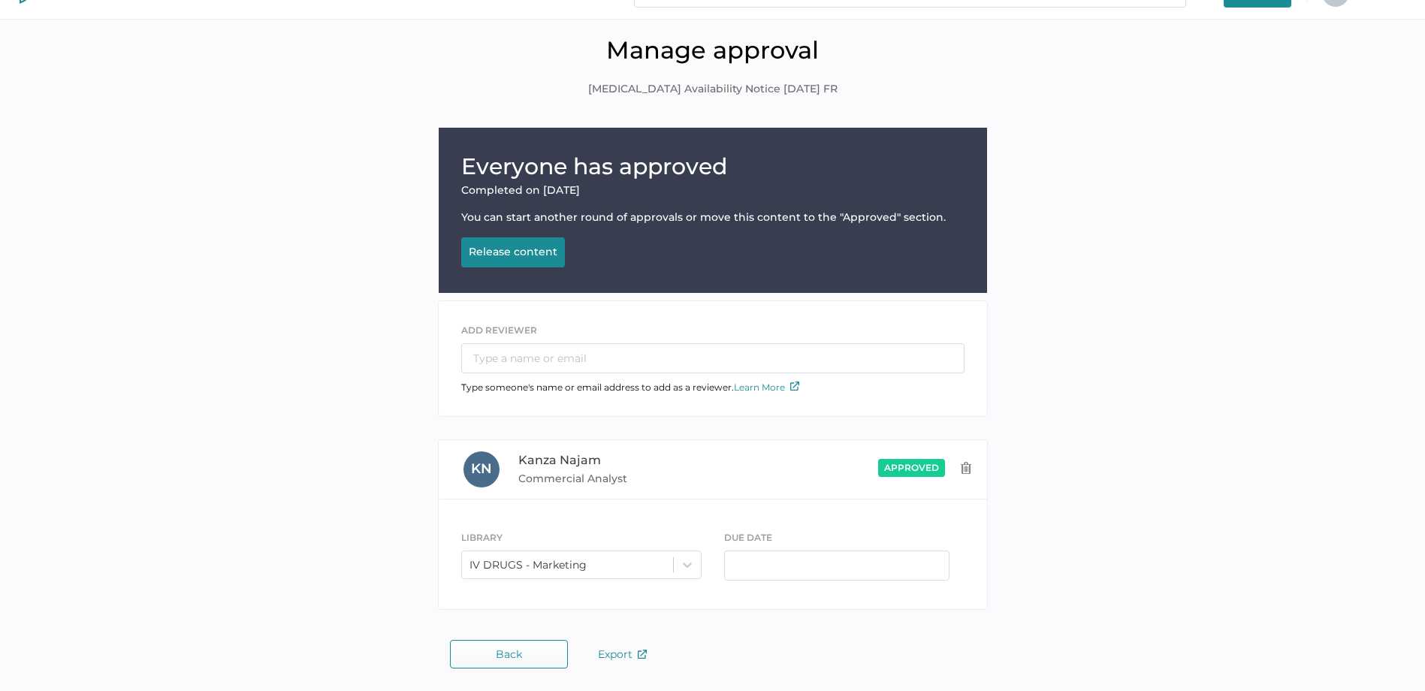
click at [537, 651] on button "Back" at bounding box center [509, 654] width 118 height 29
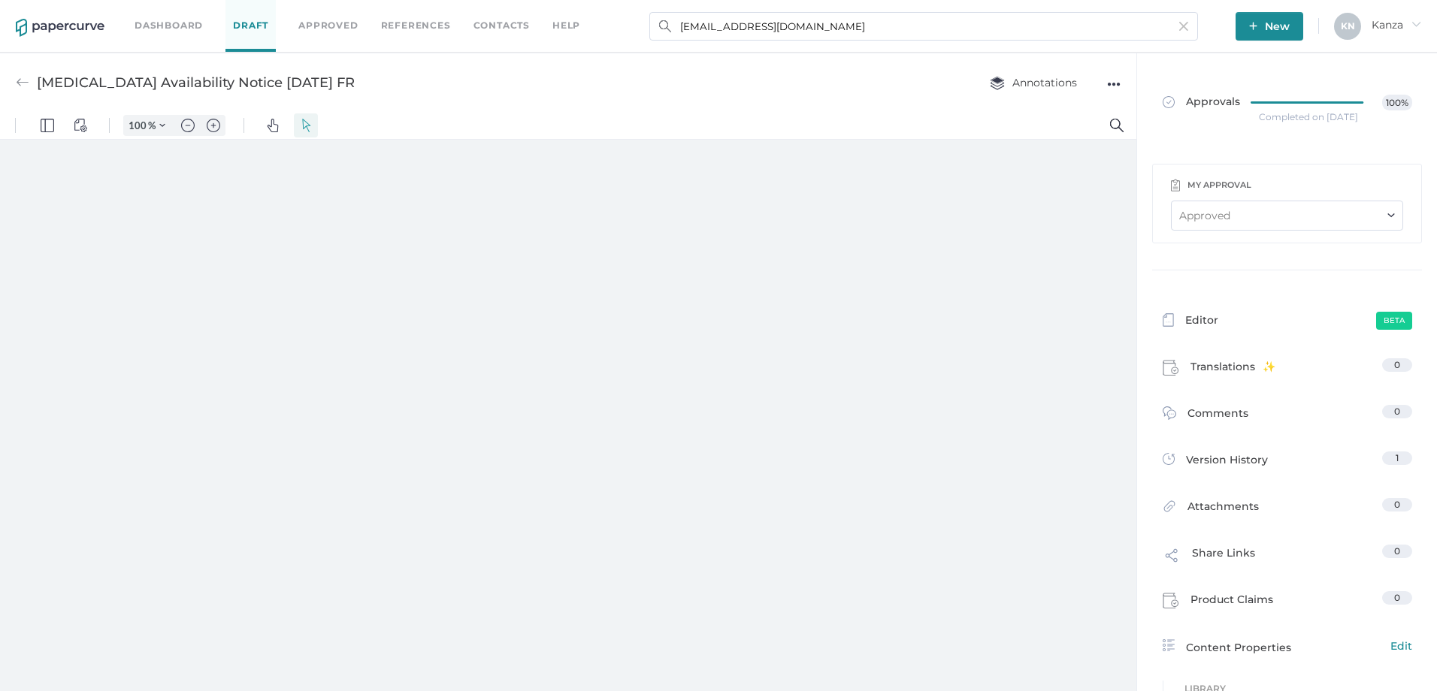
click at [1121, 78] on div "Ropivacaine Availability Notice 09.08.2025 FR Annotations ●●●" at bounding box center [568, 82] width 1136 height 59
type input "107"
click at [1112, 83] on div "●●●" at bounding box center [1114, 84] width 14 height 21
click at [1032, 195] on span "Upload new version" at bounding box center [1054, 198] width 104 height 29
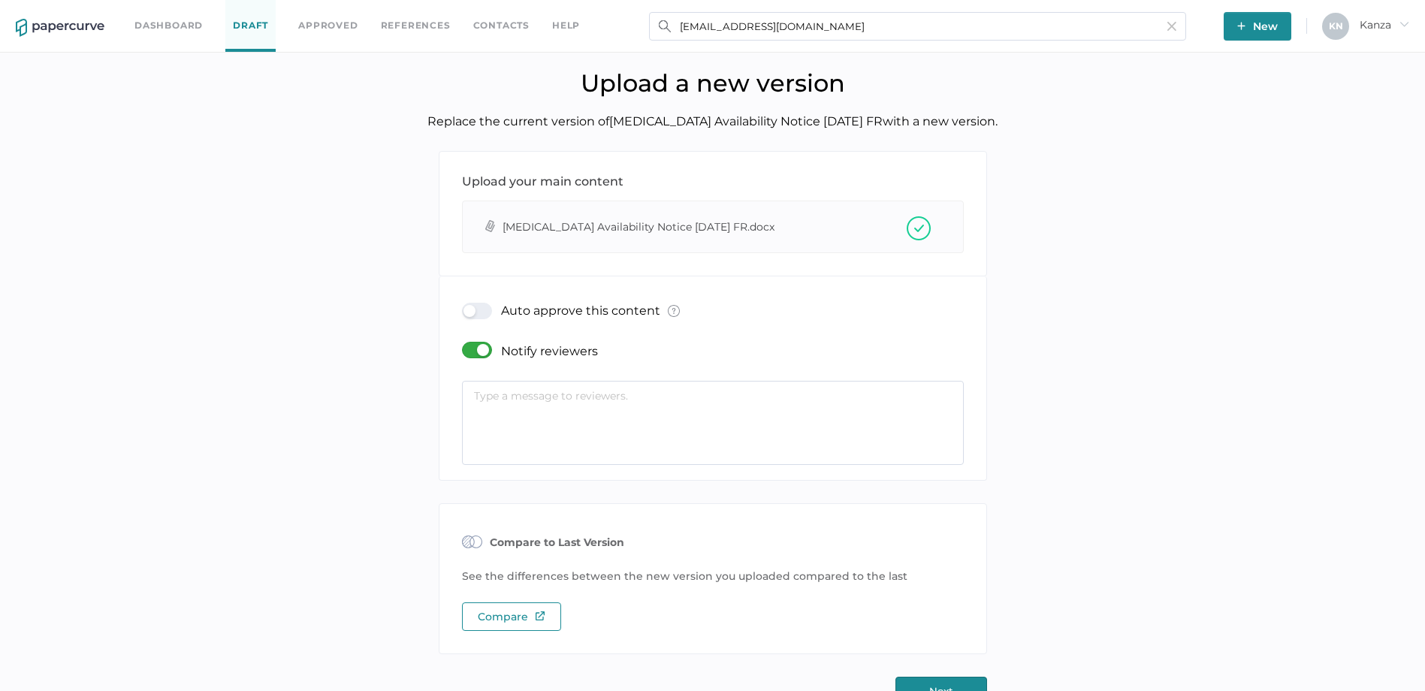
click at [474, 348] on div at bounding box center [481, 350] width 39 height 17
click at [465, 344] on input "checkbox" at bounding box center [465, 344] width 0 height 0
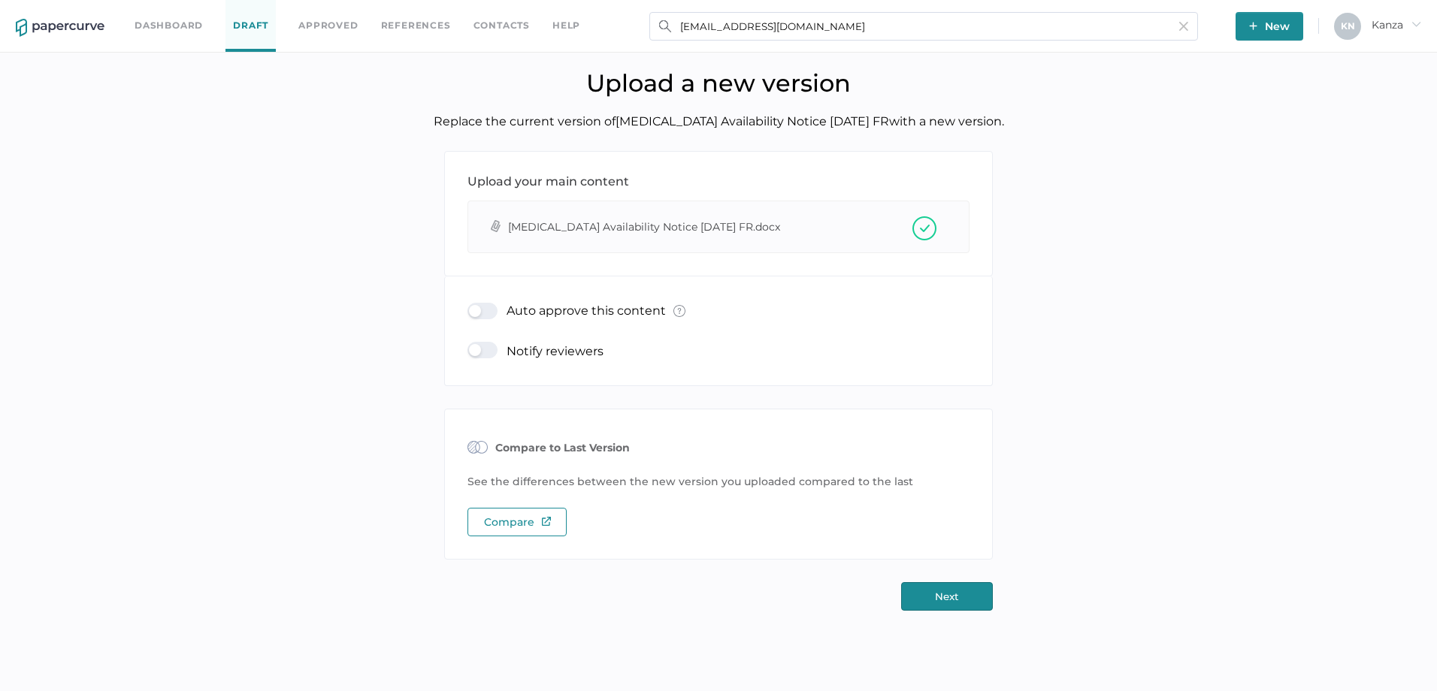
click at [475, 310] on div at bounding box center [486, 311] width 39 height 17
click at [470, 305] on input "checkbox" at bounding box center [470, 305] width 0 height 0
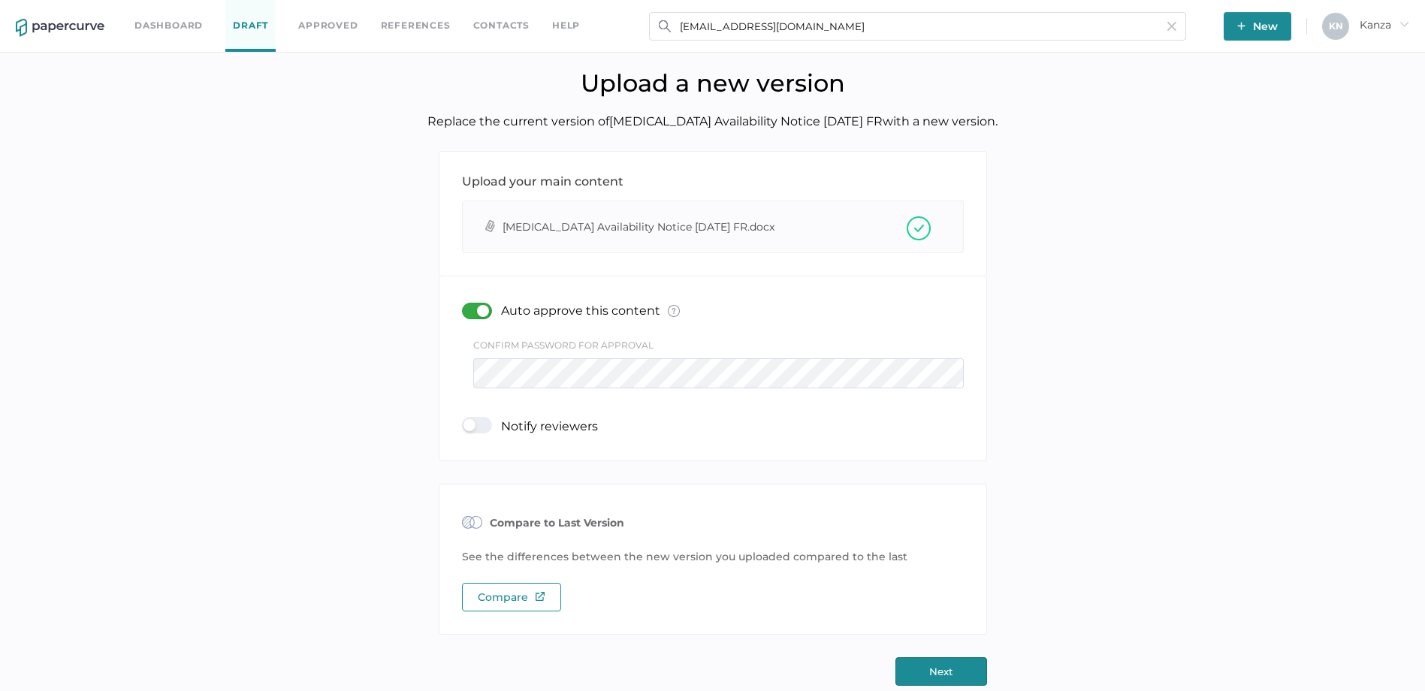
click at [911, 664] on button "Next" at bounding box center [942, 671] width 92 height 29
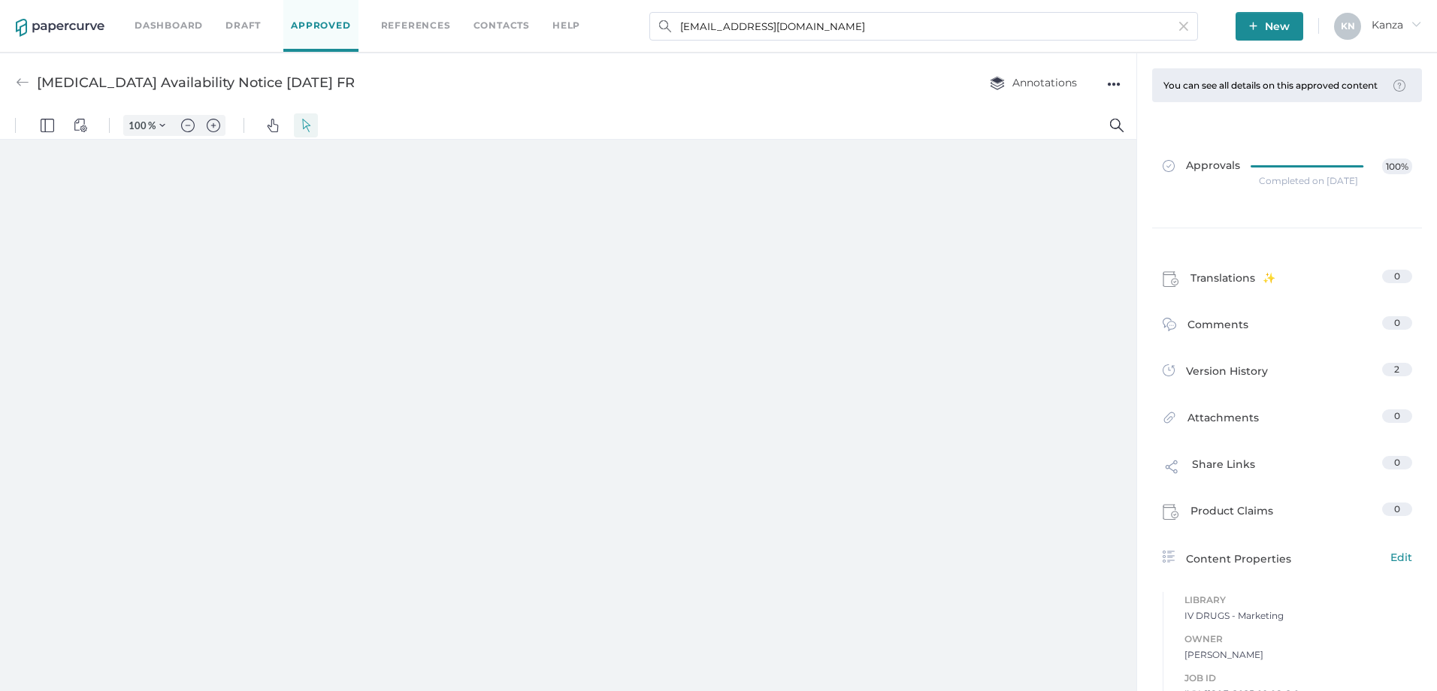
type input "107"
click at [509, 21] on link "Contacts" at bounding box center [501, 25] width 56 height 17
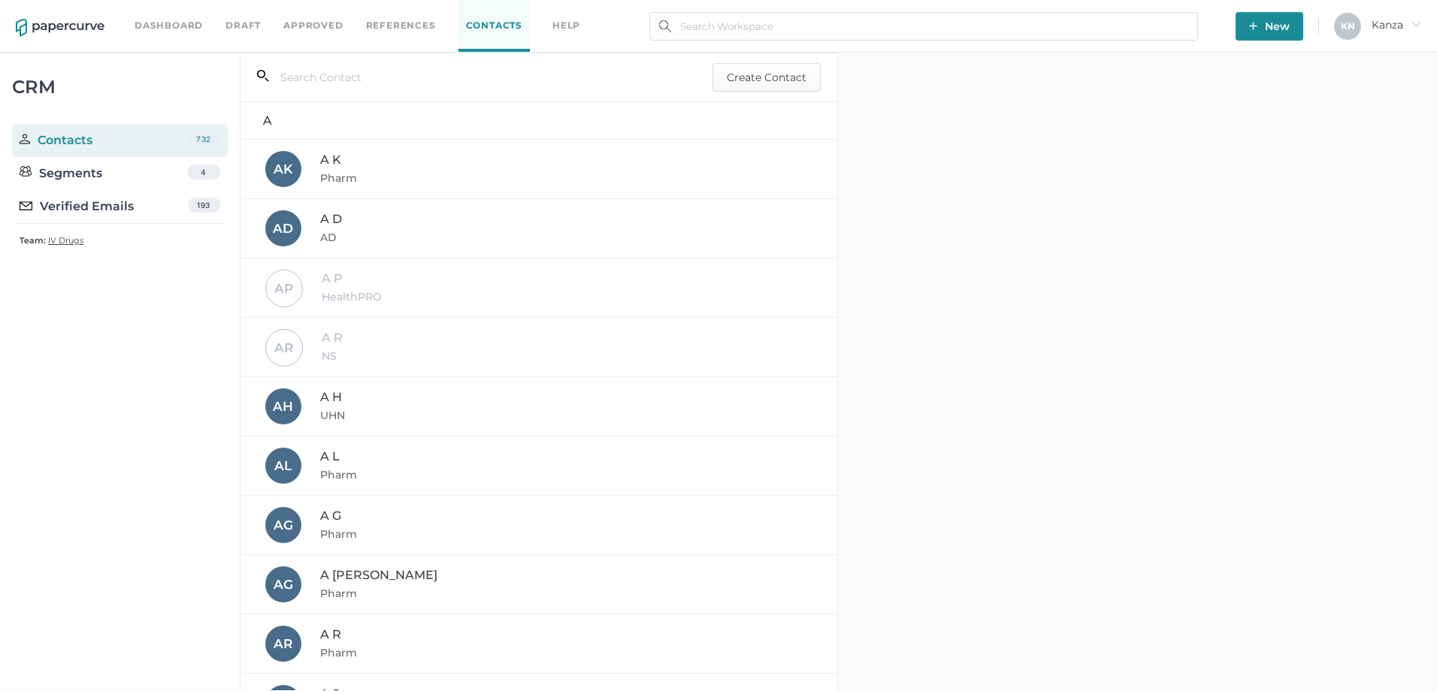
click at [201, 449] on div "CRM Contacts 732 Segments 4 Verified Emails 193 Team: IV Drugs" at bounding box center [120, 371] width 240 height 636
click at [113, 211] on div "Verified Emails" at bounding box center [77, 207] width 114 height 18
